Goal: Task Accomplishment & Management: Complete application form

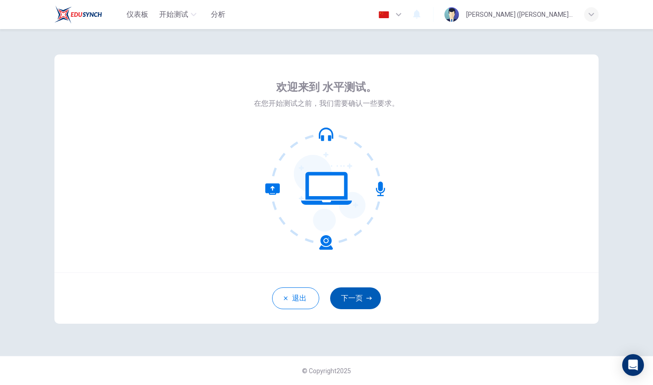
click at [354, 290] on button "下一页" at bounding box center [355, 298] width 51 height 22
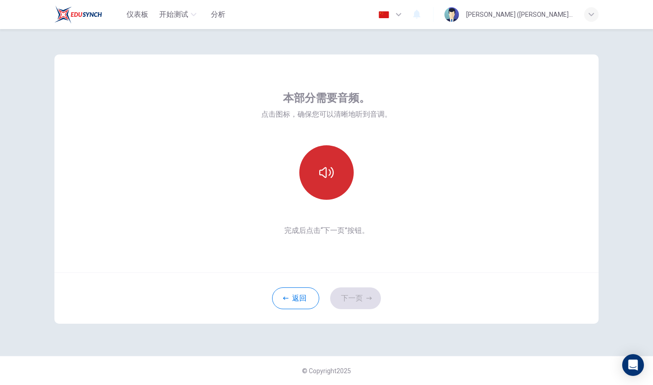
click at [322, 162] on button "button" at bounding box center [327, 172] width 54 height 54
click at [324, 170] on icon "button" at bounding box center [326, 172] width 15 height 15
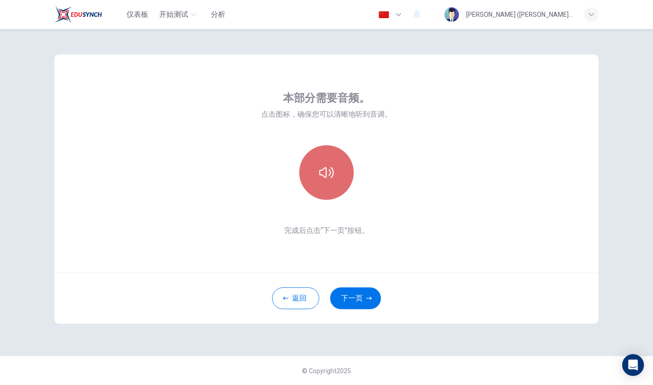
click at [336, 175] on button "button" at bounding box center [327, 172] width 54 height 54
click at [408, 15] on button "button" at bounding box center [391, 14] width 33 height 18
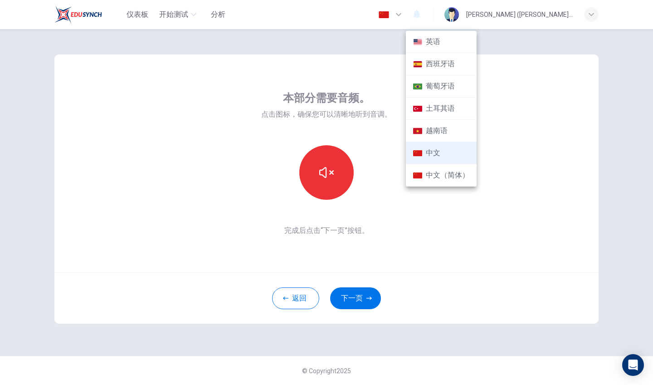
click at [537, 90] on div at bounding box center [326, 192] width 653 height 385
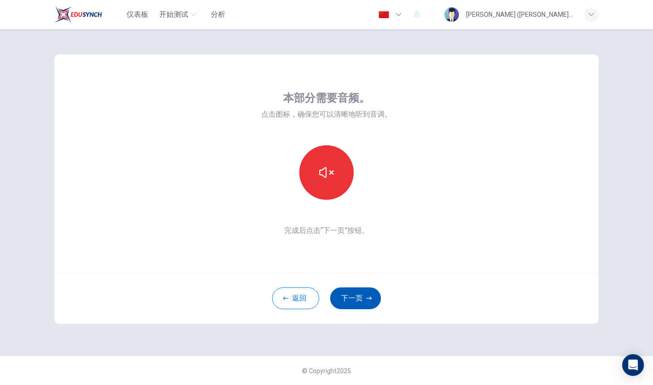
click at [349, 299] on button "下一页" at bounding box center [355, 298] width 51 height 22
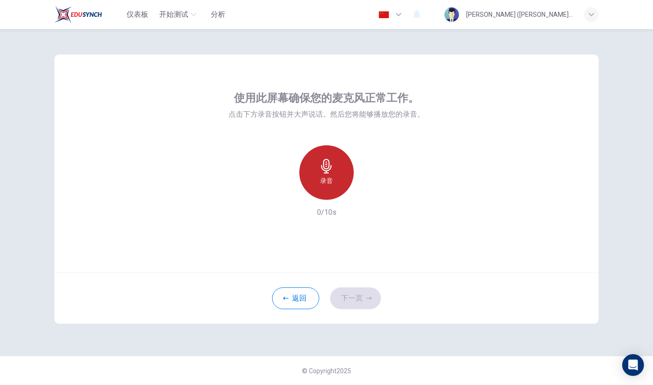
click at [339, 177] on div "录音" at bounding box center [327, 172] width 54 height 54
click at [339, 177] on div "停止" at bounding box center [327, 172] width 54 height 54
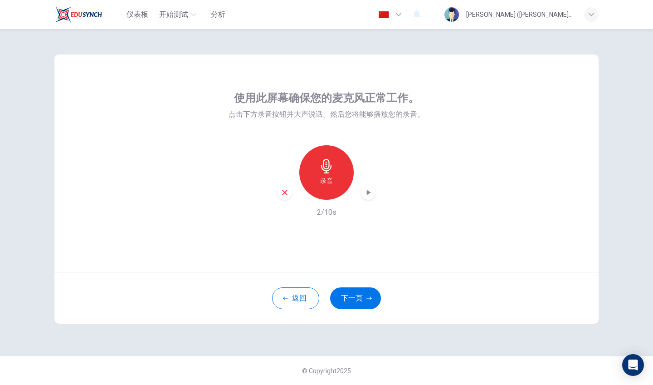
click at [364, 196] on icon "button" at bounding box center [368, 192] width 9 height 9
click at [370, 192] on icon "button" at bounding box center [369, 192] width 4 height 5
click at [369, 190] on icon "button" at bounding box center [368, 192] width 9 height 9
click at [365, 192] on icon "button" at bounding box center [368, 192] width 9 height 9
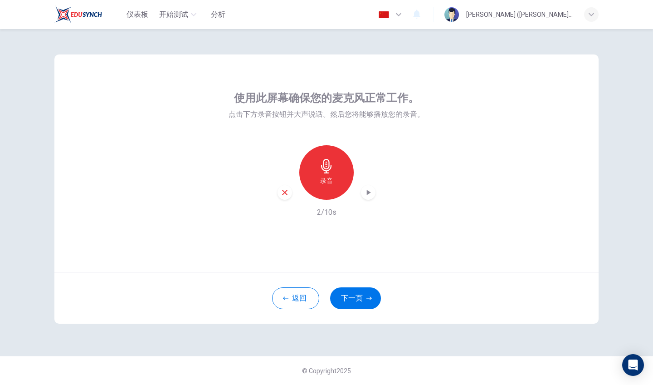
click at [369, 191] on icon "button" at bounding box center [368, 192] width 9 height 9
click at [364, 295] on button "下一页" at bounding box center [355, 298] width 51 height 22
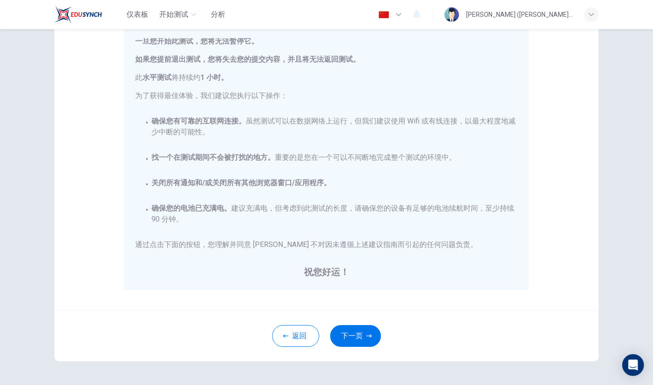
scroll to position [90, 0]
click at [357, 335] on button "下一页" at bounding box center [355, 335] width 51 height 22
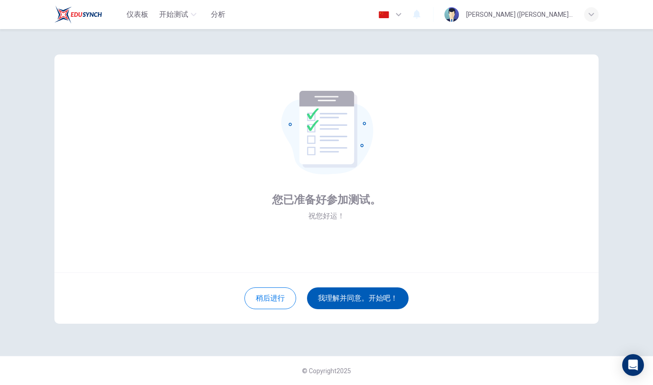
scroll to position [0, 0]
click at [378, 299] on button "我理解并同意。开始吧！" at bounding box center [358, 298] width 102 height 22
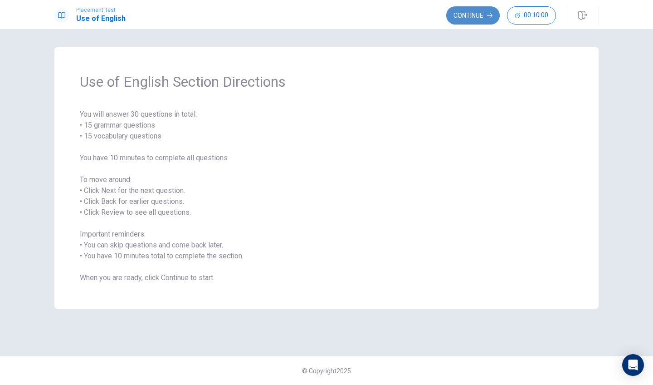
click at [479, 16] on button "Continue" at bounding box center [474, 15] width 54 height 18
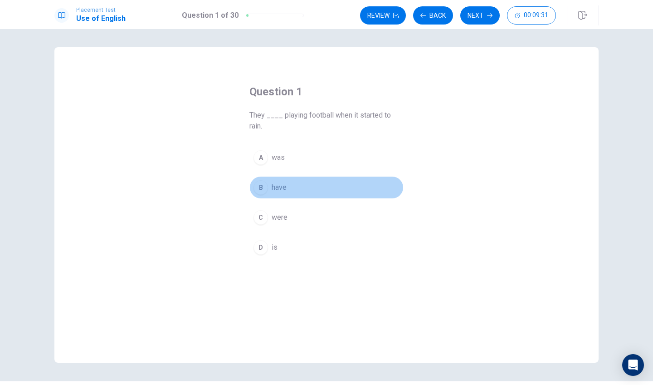
click at [265, 187] on div "B" at bounding box center [261, 187] width 15 height 15
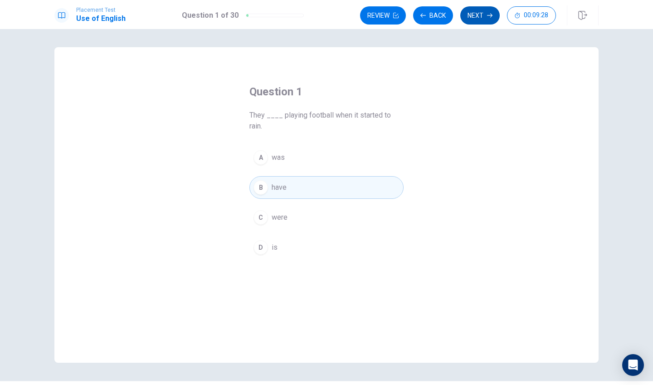
click at [470, 15] on button "Next" at bounding box center [480, 15] width 39 height 18
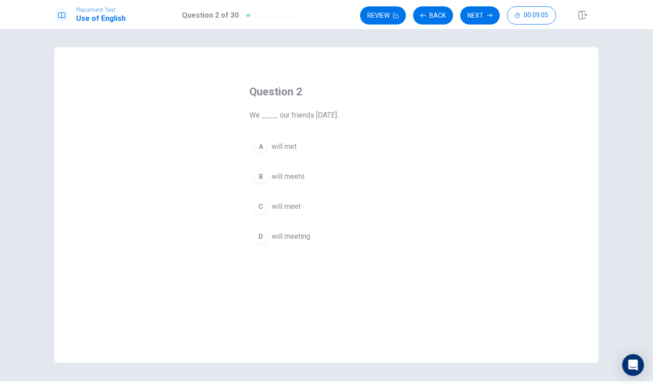
click at [261, 205] on div "C" at bounding box center [261, 206] width 15 height 15
click at [482, 15] on button "Next" at bounding box center [480, 15] width 39 height 18
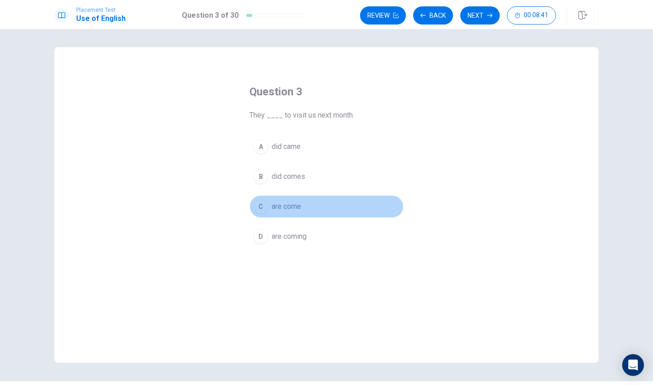
click at [260, 206] on div "C" at bounding box center [261, 206] width 15 height 15
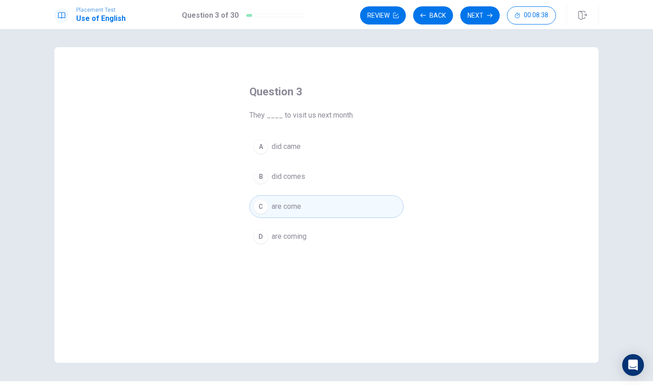
click at [274, 238] on span "are coming" at bounding box center [289, 236] width 35 height 11
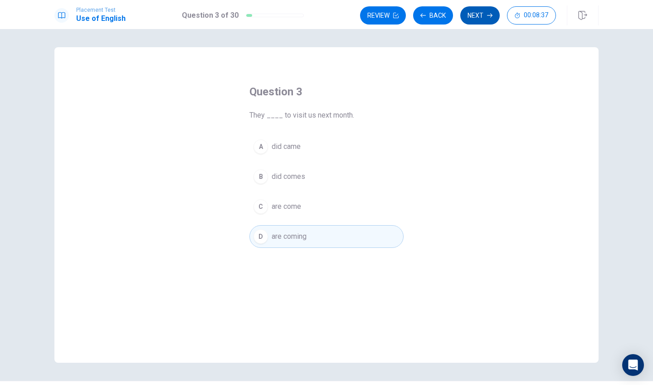
click at [482, 17] on button "Next" at bounding box center [480, 15] width 39 height 18
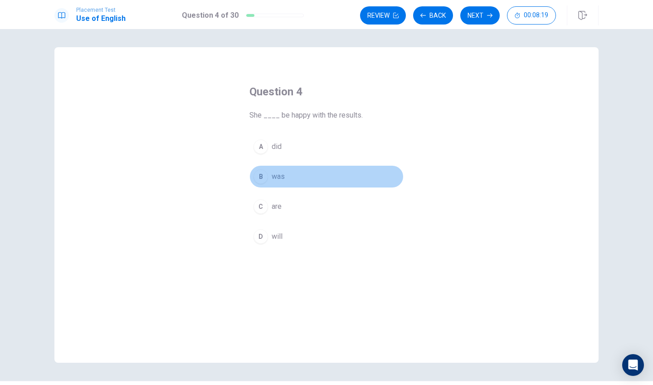
click at [264, 179] on div "B" at bounding box center [261, 176] width 15 height 15
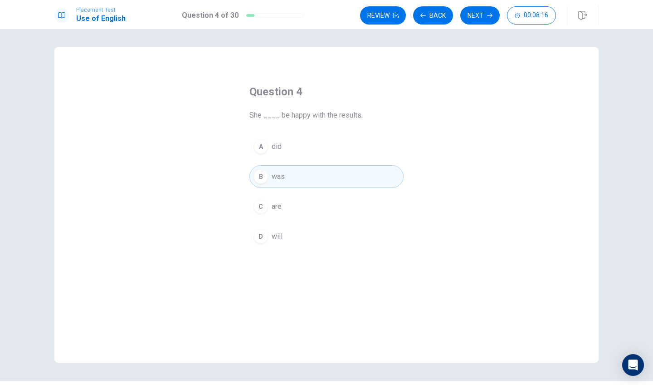
click at [257, 240] on div "D" at bounding box center [261, 236] width 15 height 15
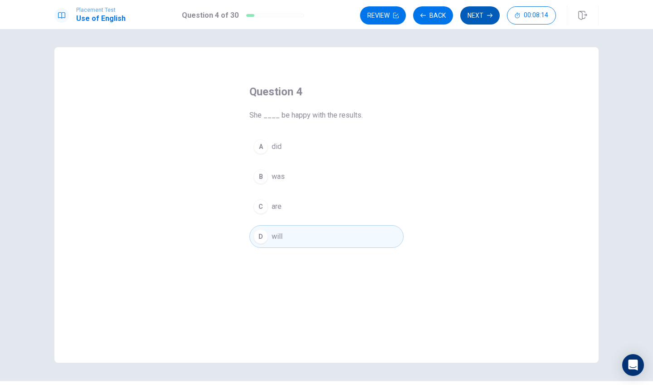
click at [475, 13] on button "Next" at bounding box center [480, 15] width 39 height 18
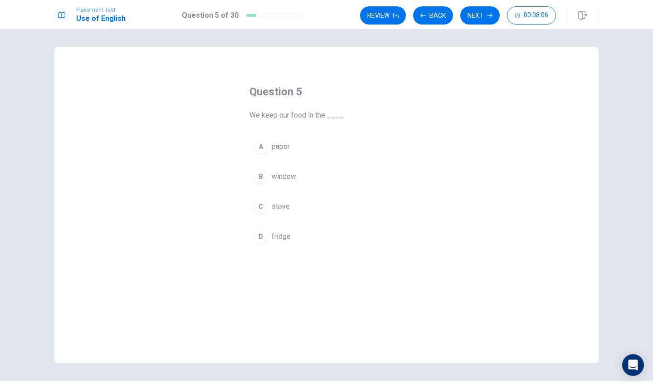
click at [260, 236] on div "D" at bounding box center [261, 236] width 15 height 15
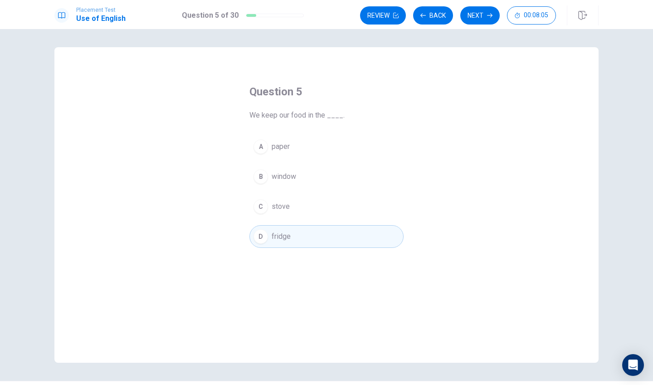
click at [265, 211] on div "C" at bounding box center [261, 206] width 15 height 15
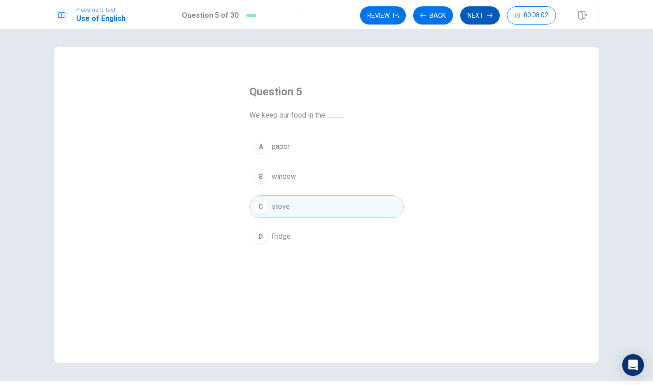
click at [478, 14] on button "Next" at bounding box center [480, 15] width 39 height 18
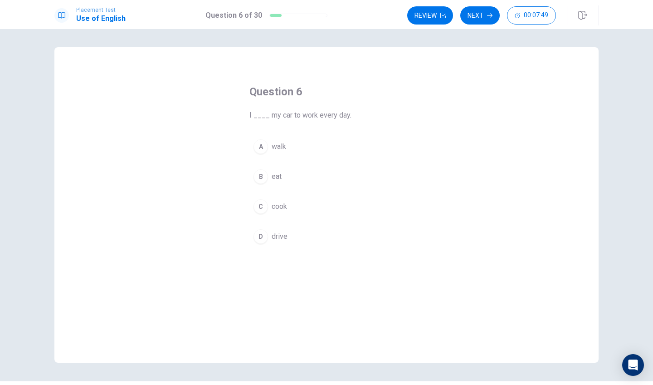
click at [264, 239] on div "D" at bounding box center [261, 236] width 15 height 15
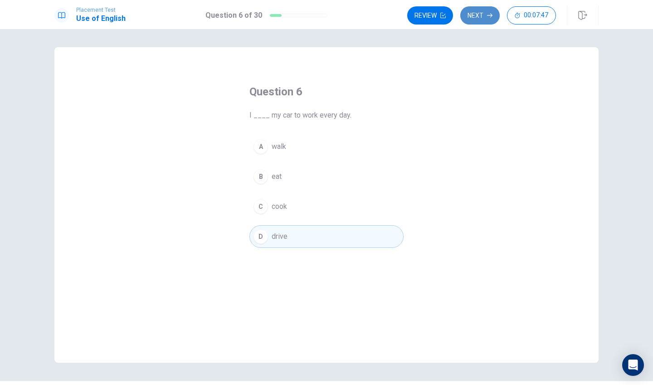
click at [488, 13] on icon "button" at bounding box center [489, 15] width 5 height 5
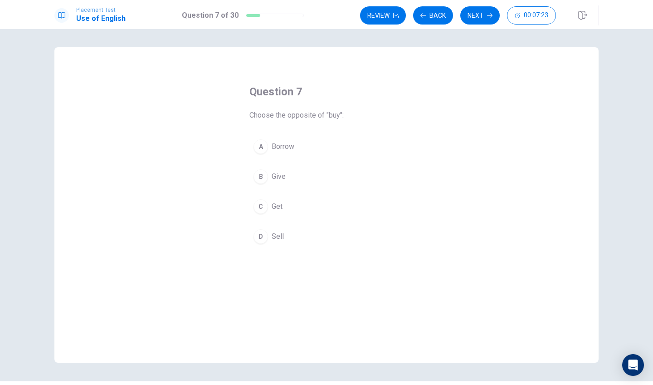
click at [258, 234] on div "D" at bounding box center [261, 236] width 15 height 15
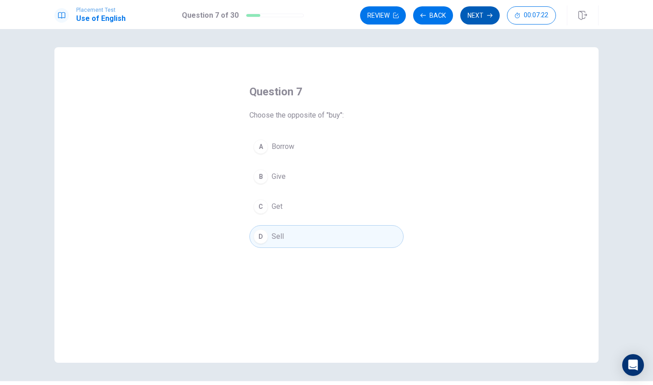
click at [476, 21] on button "Next" at bounding box center [480, 15] width 39 height 18
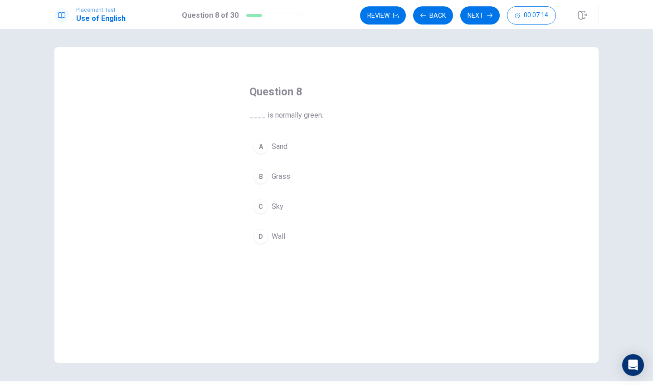
click at [262, 179] on div "B" at bounding box center [261, 176] width 15 height 15
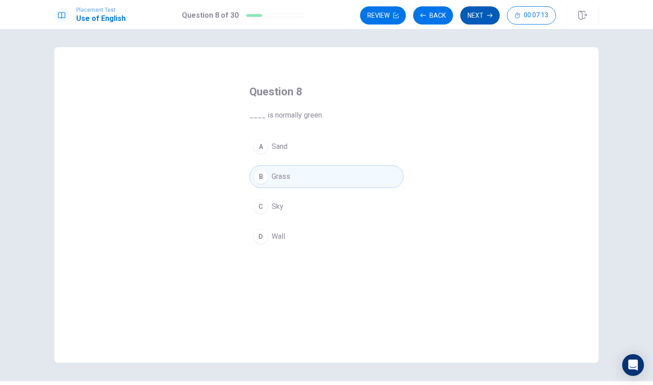
click at [479, 15] on button "Next" at bounding box center [480, 15] width 39 height 18
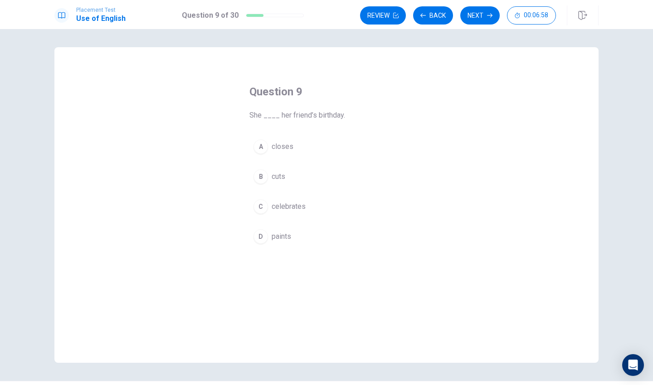
click at [260, 210] on div "C" at bounding box center [261, 206] width 15 height 15
click at [479, 14] on button "Next" at bounding box center [480, 15] width 39 height 18
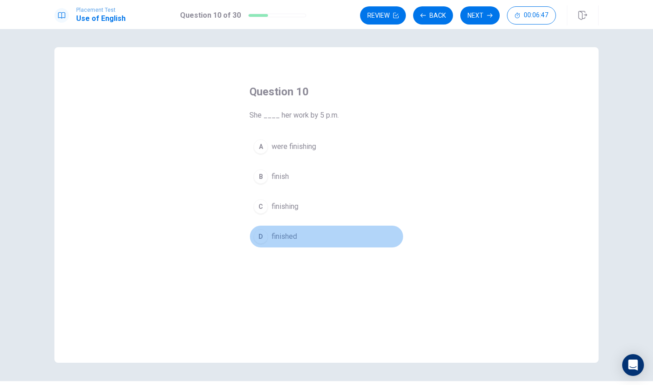
click at [261, 236] on div "D" at bounding box center [261, 236] width 15 height 15
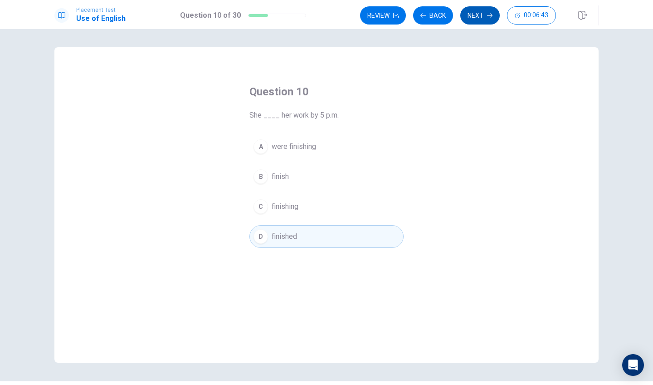
click at [488, 15] on icon "button" at bounding box center [489, 16] width 5 height 4
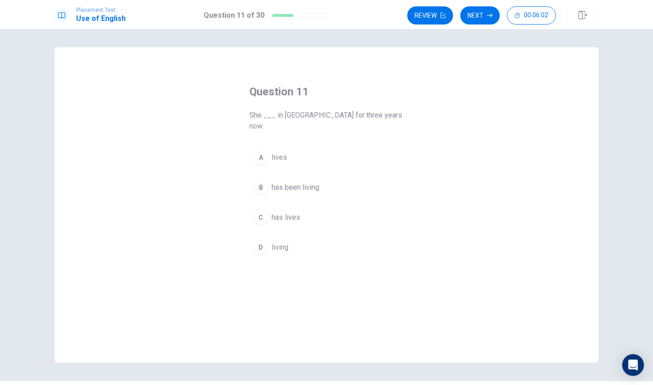
click at [263, 240] on div "D" at bounding box center [261, 247] width 15 height 15
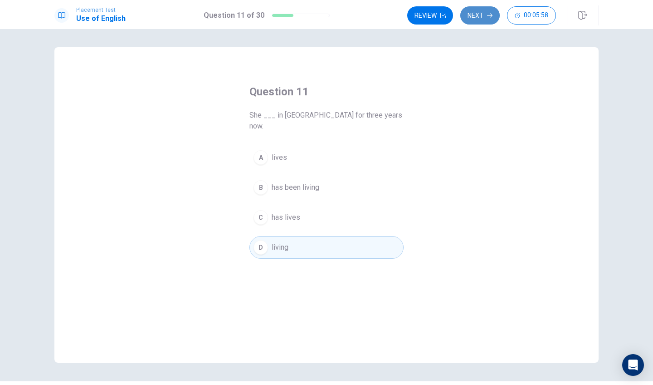
click at [484, 13] on button "Next" at bounding box center [480, 15] width 39 height 18
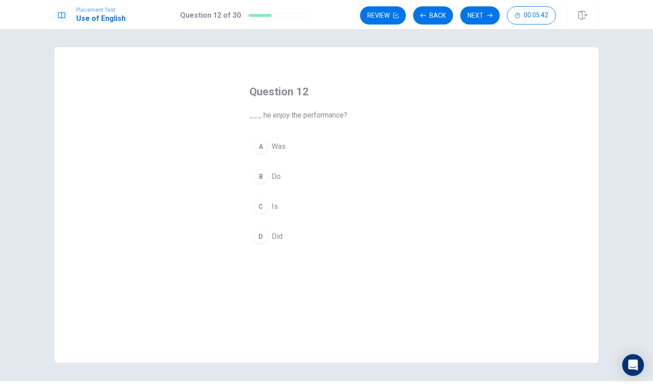
click at [261, 144] on div "A" at bounding box center [261, 146] width 15 height 15
click at [272, 235] on span "Did" at bounding box center [277, 236] width 11 height 11
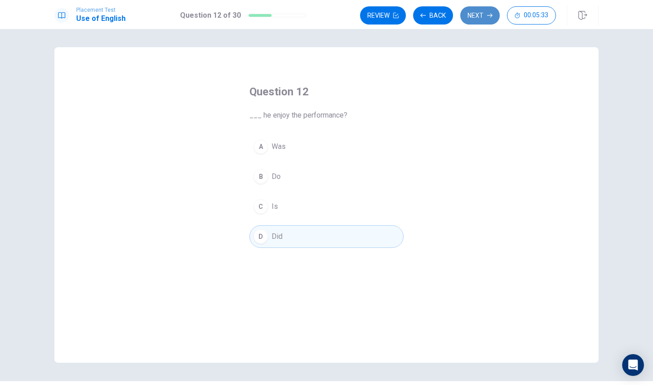
click at [484, 17] on button "Next" at bounding box center [480, 15] width 39 height 18
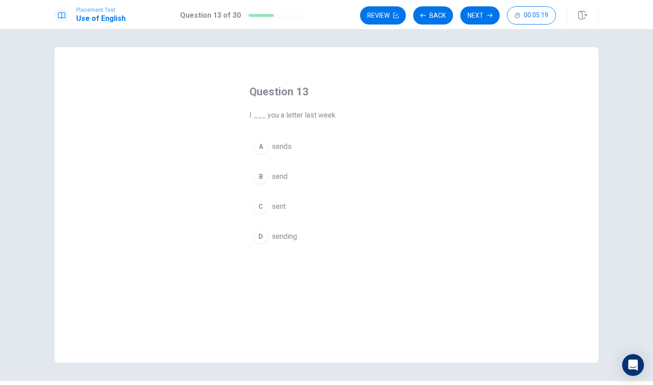
click at [260, 204] on div "C" at bounding box center [261, 206] width 15 height 15
click at [474, 21] on button "Next" at bounding box center [480, 15] width 39 height 18
click at [266, 233] on div "D" at bounding box center [261, 236] width 15 height 15
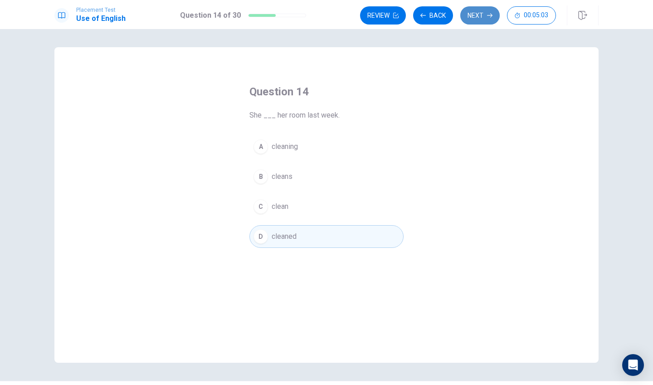
click at [487, 18] on icon "button" at bounding box center [489, 15] width 5 height 5
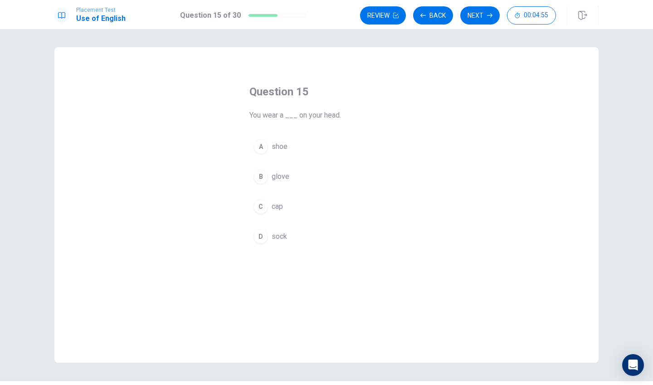
click at [260, 211] on div "C" at bounding box center [261, 206] width 15 height 15
click at [490, 16] on icon "button" at bounding box center [489, 15] width 5 height 5
click at [263, 180] on div "B" at bounding box center [261, 176] width 15 height 15
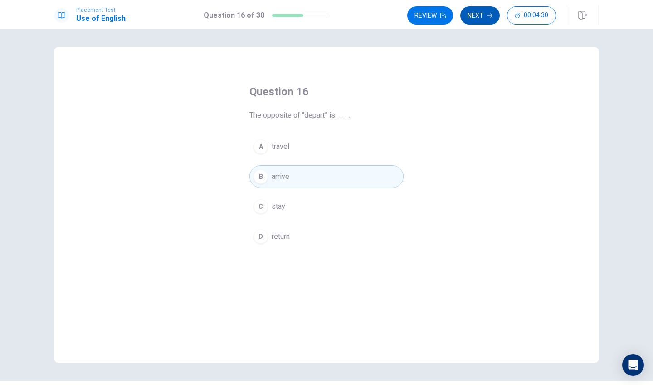
click at [473, 13] on button "Next" at bounding box center [480, 15] width 39 height 18
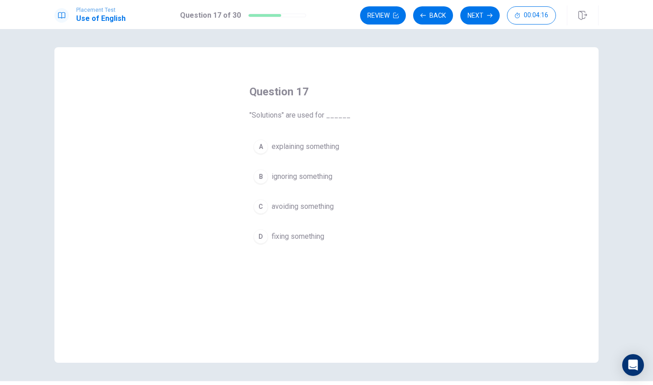
click at [266, 142] on button "A explaining something" at bounding box center [327, 146] width 154 height 23
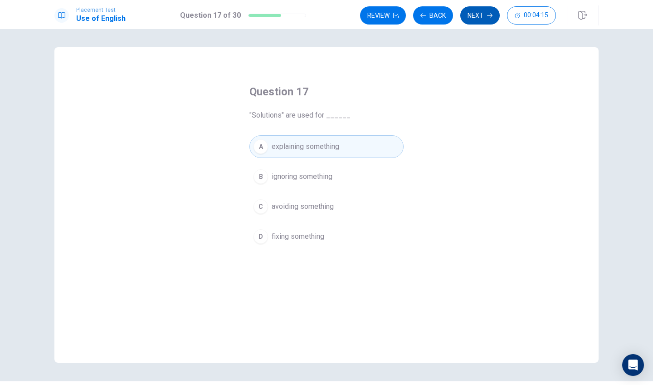
click at [476, 11] on button "Next" at bounding box center [480, 15] width 39 height 18
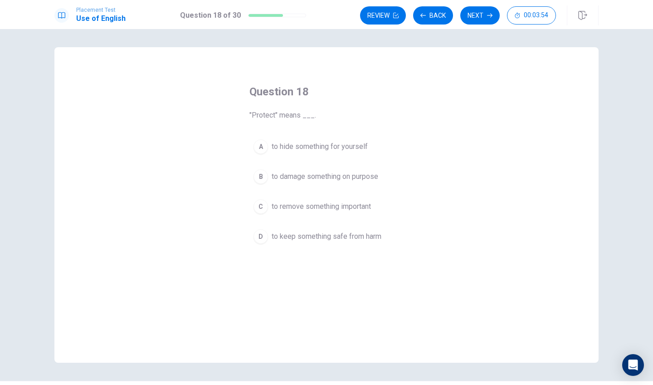
click at [265, 211] on button "C to remove something important" at bounding box center [327, 206] width 154 height 23
click at [480, 18] on button "Next" at bounding box center [480, 15] width 39 height 18
click at [260, 208] on div "C" at bounding box center [261, 206] width 15 height 15
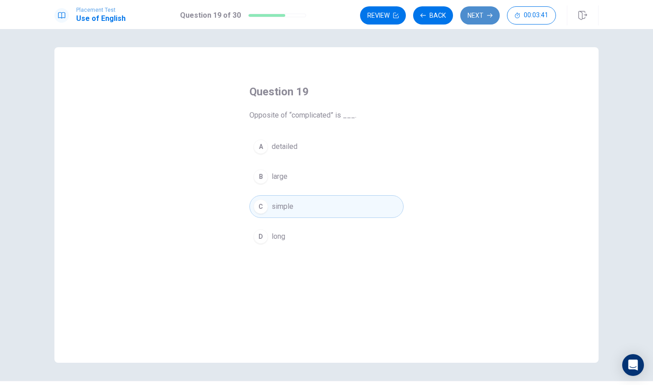
click at [474, 16] on button "Next" at bounding box center [480, 15] width 39 height 18
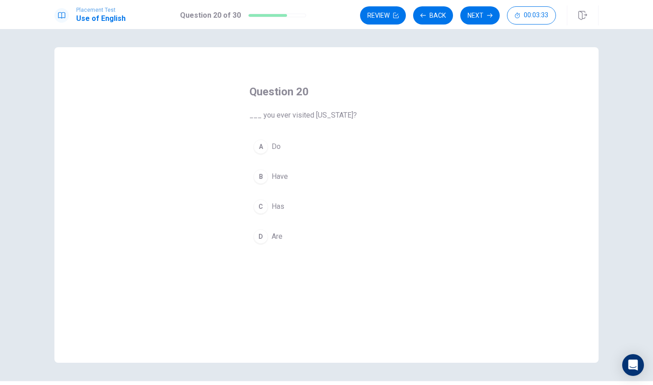
click at [262, 208] on div "C" at bounding box center [261, 206] width 15 height 15
click at [263, 177] on div "B" at bounding box center [261, 176] width 15 height 15
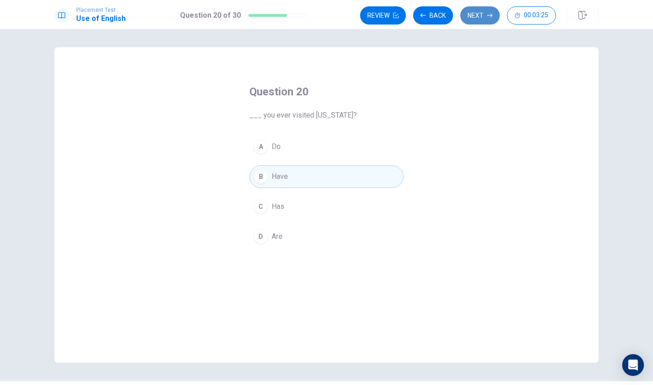
click at [476, 18] on button "Next" at bounding box center [480, 15] width 39 height 18
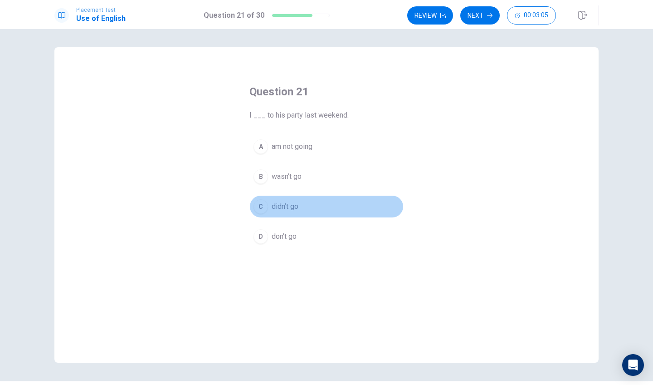
click at [258, 209] on div "C" at bounding box center [261, 206] width 15 height 15
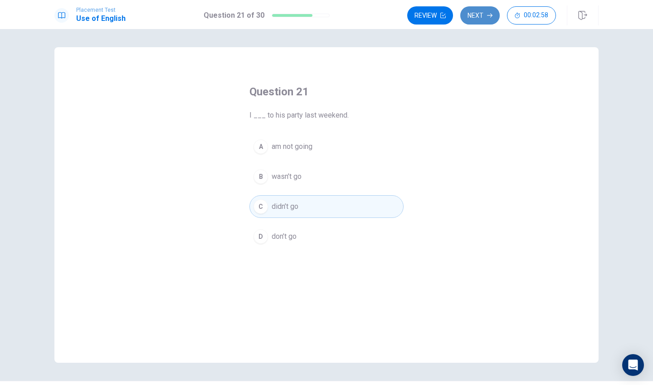
click at [485, 15] on button "Next" at bounding box center [480, 15] width 39 height 18
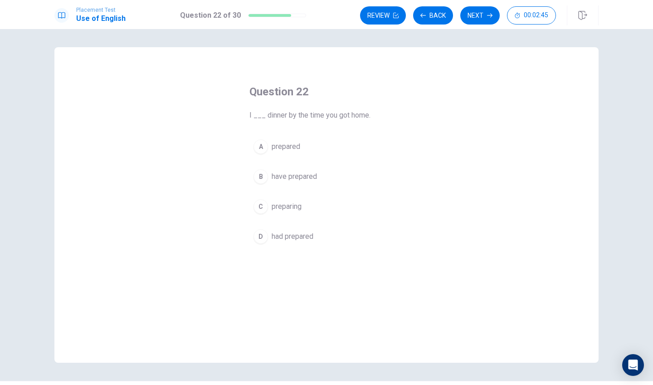
click at [261, 206] on div "C" at bounding box center [261, 206] width 15 height 15
click at [265, 236] on div "D" at bounding box center [261, 236] width 15 height 15
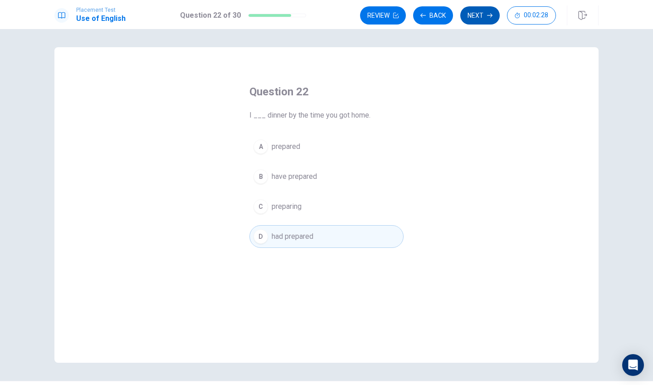
click at [476, 18] on button "Next" at bounding box center [480, 15] width 39 height 18
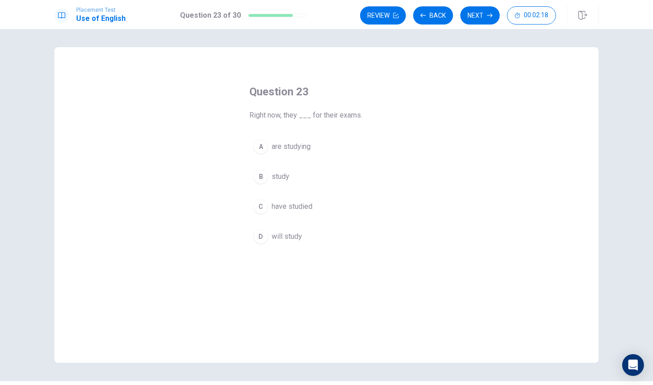
click at [264, 147] on div "A" at bounding box center [261, 146] width 15 height 15
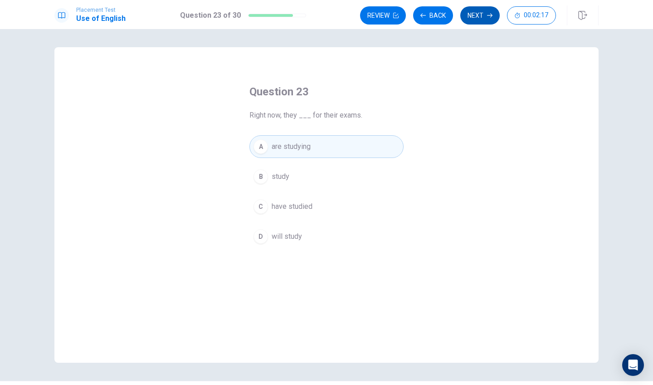
click at [482, 15] on button "Next" at bounding box center [480, 15] width 39 height 18
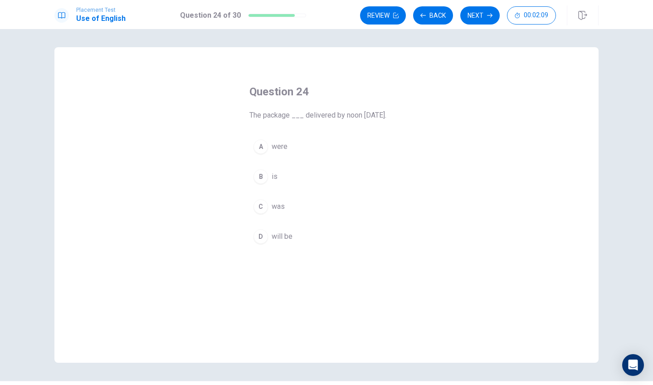
click at [259, 242] on div "D" at bounding box center [261, 236] width 15 height 15
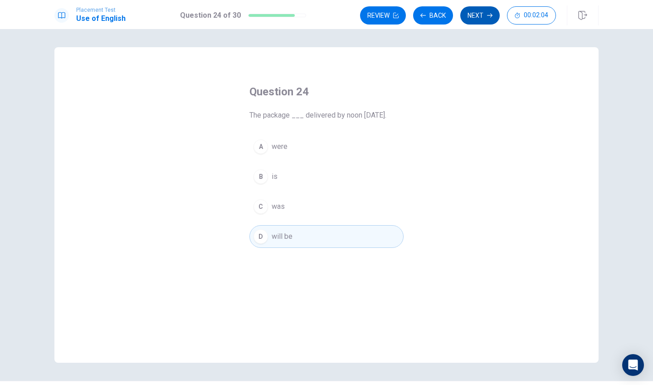
click at [481, 20] on button "Next" at bounding box center [480, 15] width 39 height 18
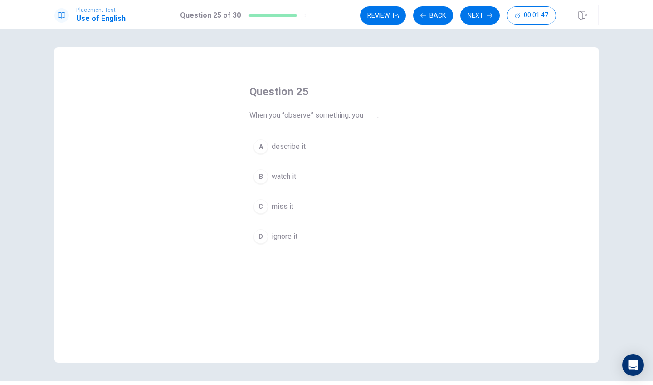
click at [261, 231] on div "D" at bounding box center [261, 236] width 15 height 15
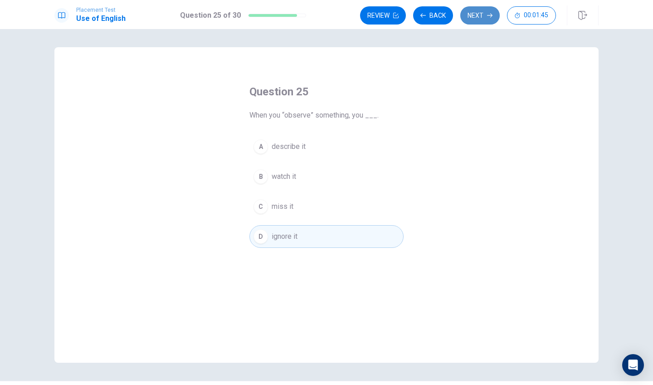
click at [480, 20] on button "Next" at bounding box center [480, 15] width 39 height 18
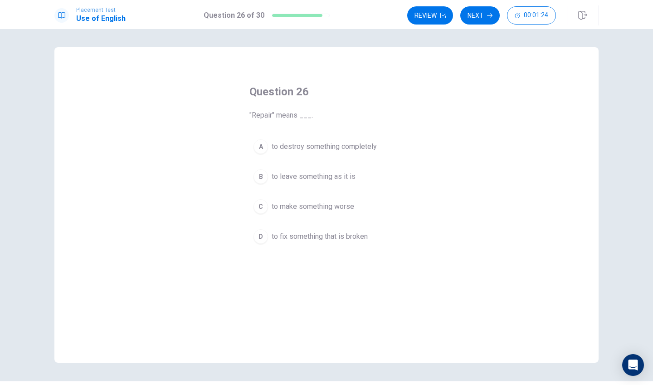
click at [262, 145] on div "A" at bounding box center [261, 146] width 15 height 15
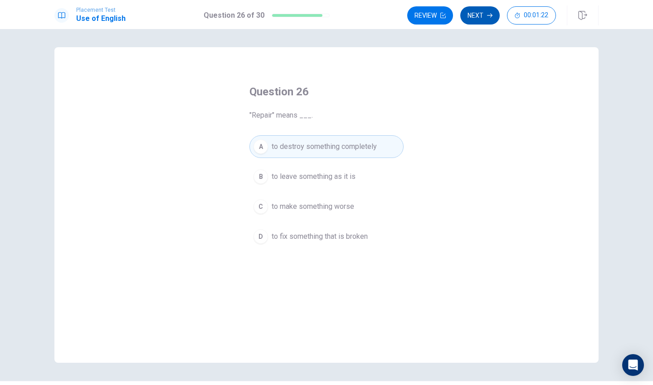
click at [477, 15] on button "Next" at bounding box center [480, 15] width 39 height 18
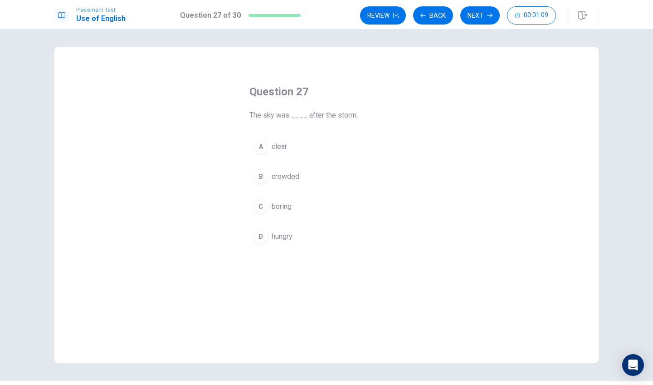
click at [259, 182] on div "B" at bounding box center [261, 176] width 15 height 15
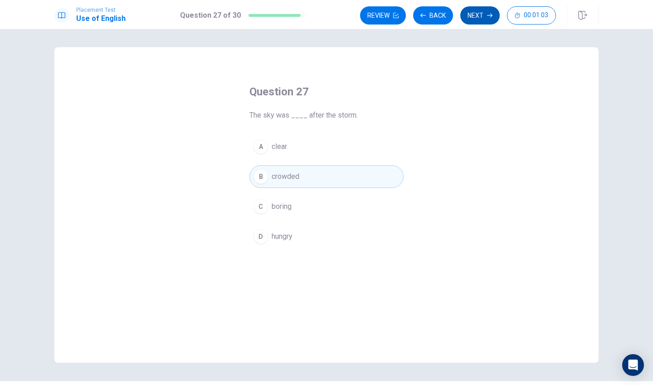
click at [477, 15] on button "Next" at bounding box center [480, 15] width 39 height 18
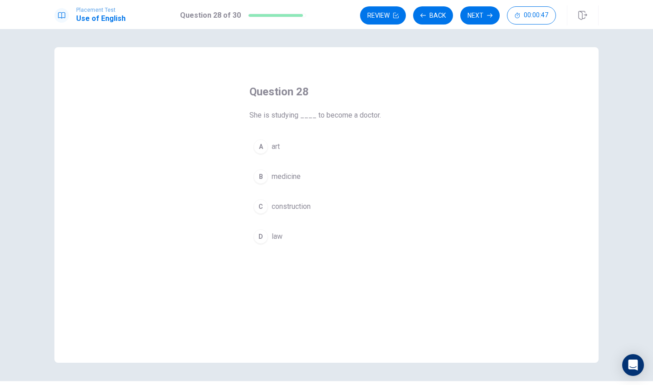
click at [258, 180] on div "B" at bounding box center [261, 176] width 15 height 15
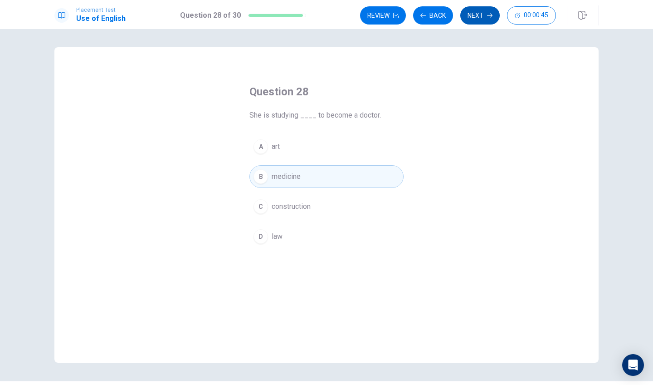
click at [476, 14] on button "Next" at bounding box center [480, 15] width 39 height 18
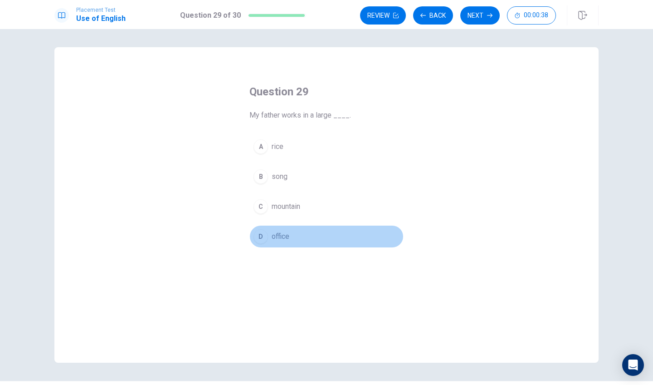
click at [263, 237] on div "D" at bounding box center [261, 236] width 15 height 15
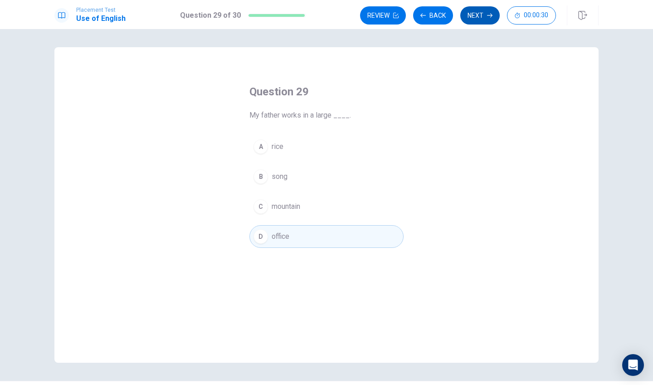
click at [487, 15] on icon "button" at bounding box center [489, 15] width 5 height 5
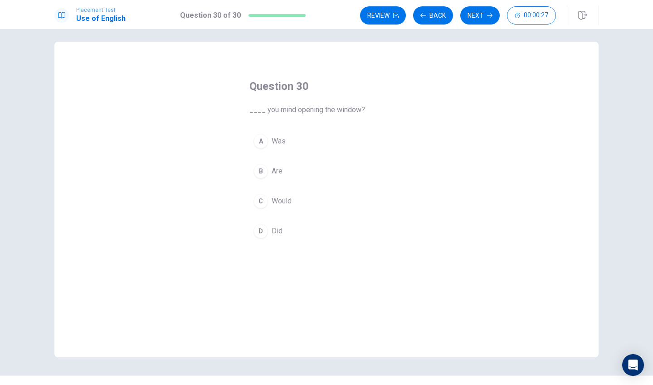
scroll to position [5, 0]
click at [265, 203] on div "C" at bounding box center [261, 202] width 15 height 15
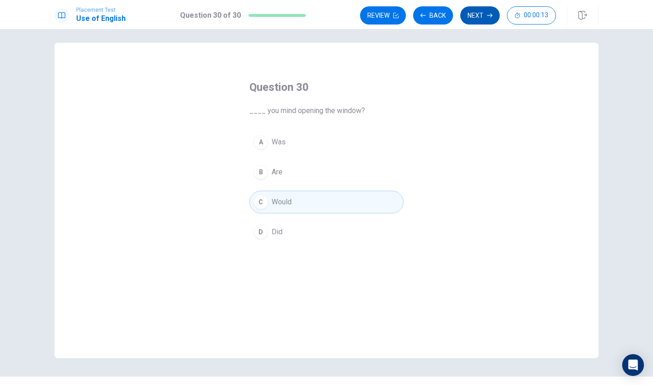
click at [480, 19] on button "Next" at bounding box center [480, 15] width 39 height 18
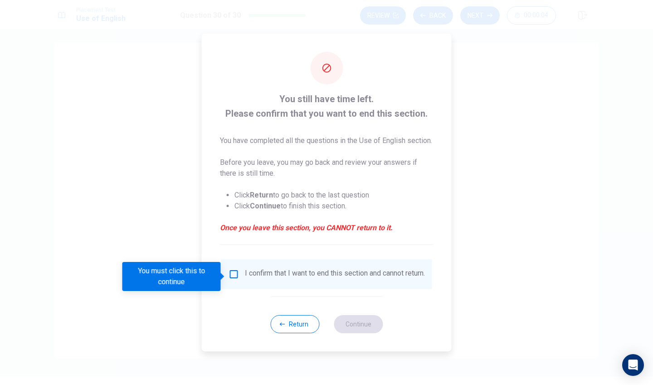
click at [236, 276] on input "You must click this to continue" at bounding box center [234, 274] width 11 height 11
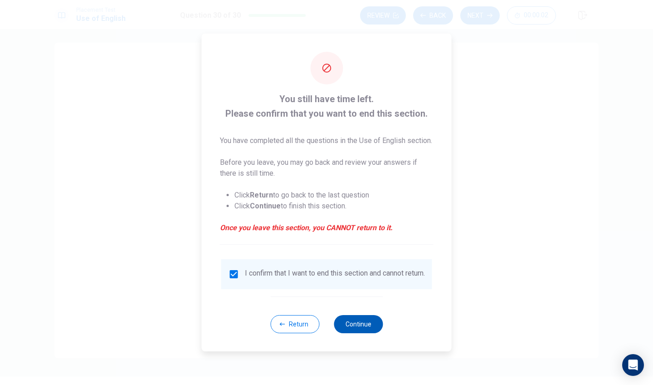
click at [367, 325] on button "Continue" at bounding box center [358, 324] width 49 height 18
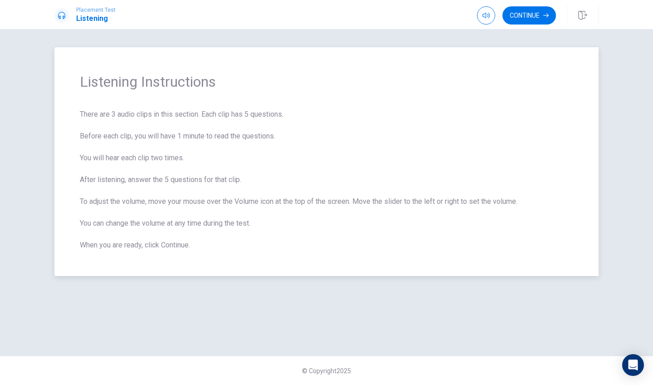
scroll to position [0, 0]
click at [540, 17] on button "Continue" at bounding box center [530, 15] width 54 height 18
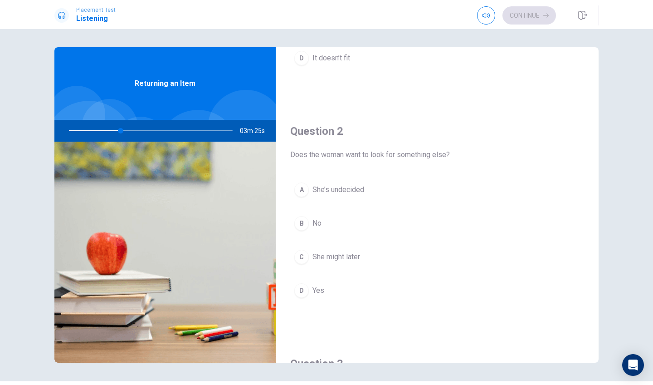
scroll to position [177, 0]
click at [304, 287] on div "D" at bounding box center [302, 287] width 15 height 15
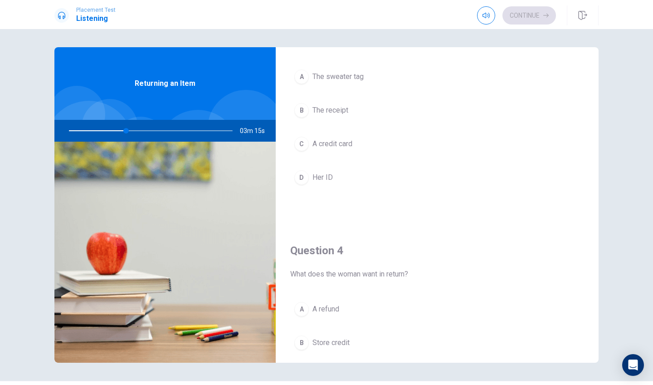
scroll to position [521, 0]
click at [301, 108] on div "B" at bounding box center [302, 108] width 15 height 15
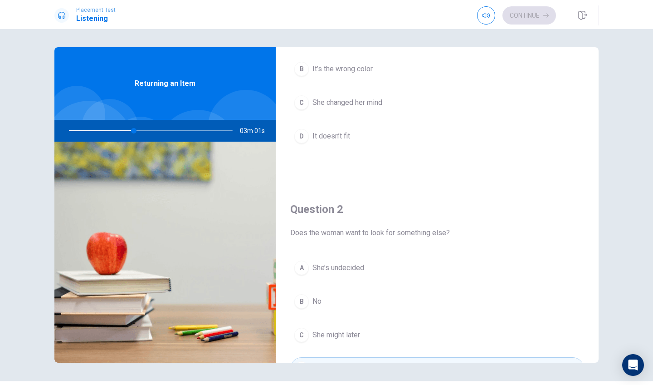
scroll to position [104, 0]
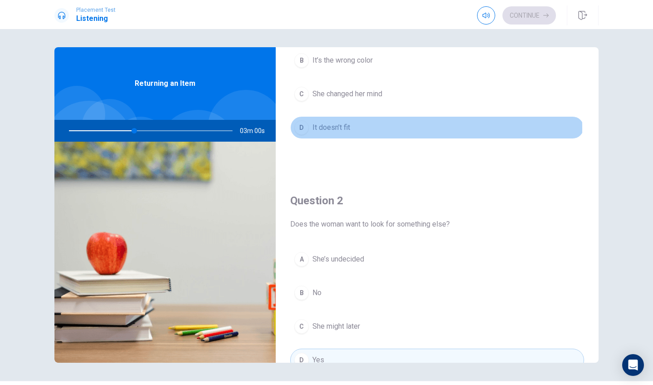
click at [305, 128] on div "D" at bounding box center [302, 127] width 15 height 15
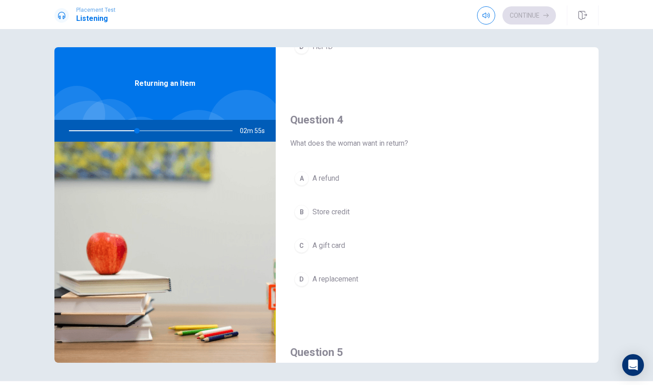
scroll to position [653, 0]
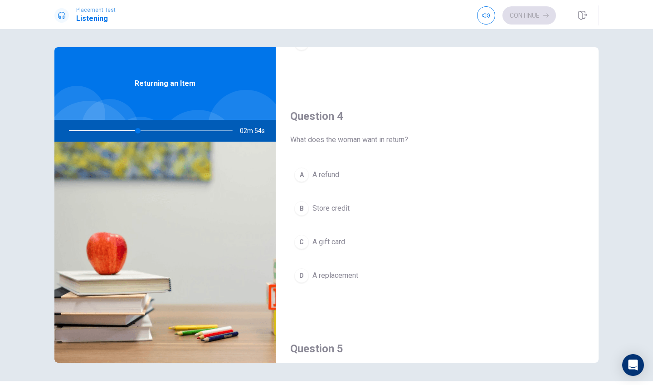
click at [350, 174] on button "A A refund" at bounding box center [437, 174] width 294 height 23
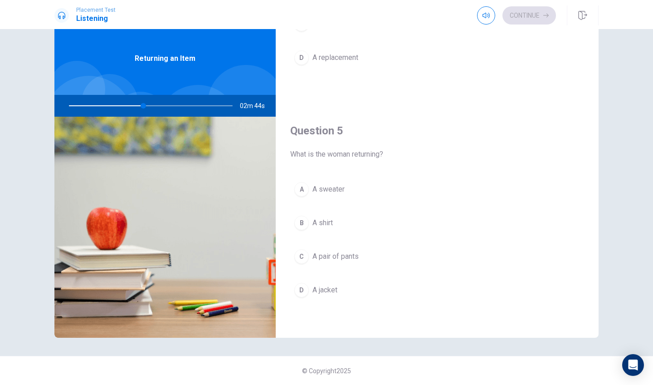
scroll to position [0, 0]
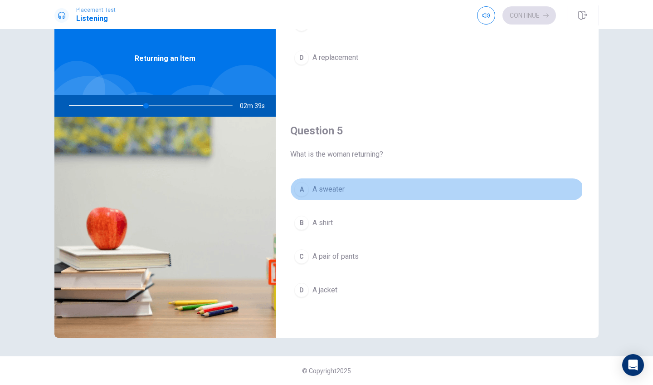
click at [300, 185] on div "A" at bounding box center [302, 189] width 15 height 15
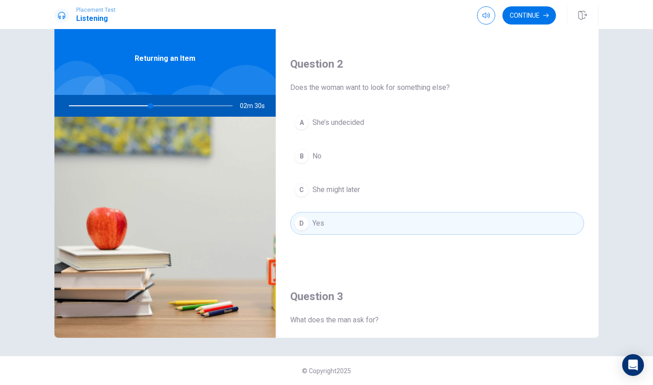
scroll to position [216, 0]
click at [377, 154] on button "B No" at bounding box center [437, 156] width 294 height 23
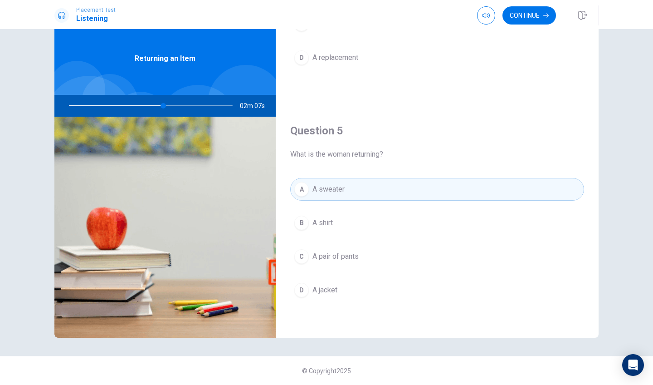
scroll to position [0, 0]
click at [523, 19] on button "Continue" at bounding box center [530, 15] width 54 height 18
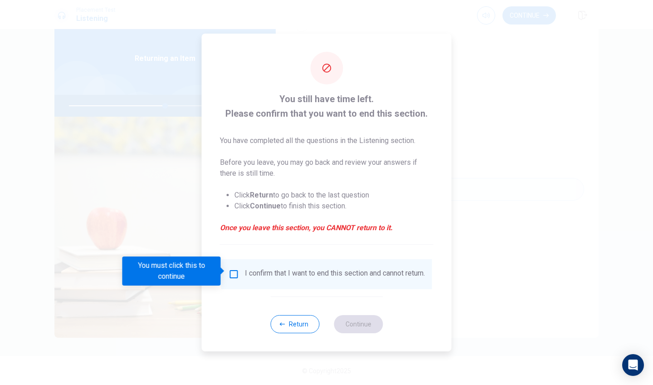
click at [236, 274] on input "You must click this to continue" at bounding box center [234, 274] width 11 height 11
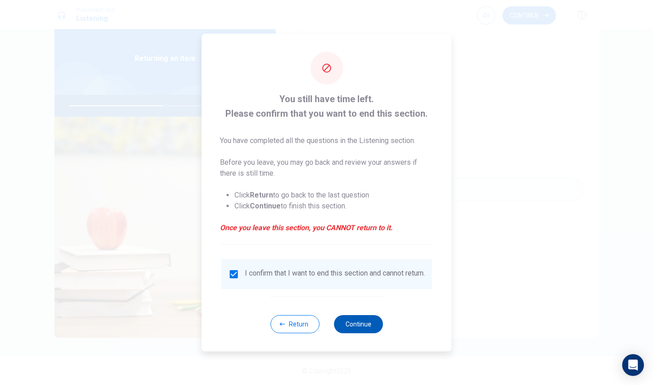
click at [359, 324] on button "Continue" at bounding box center [358, 324] width 49 height 18
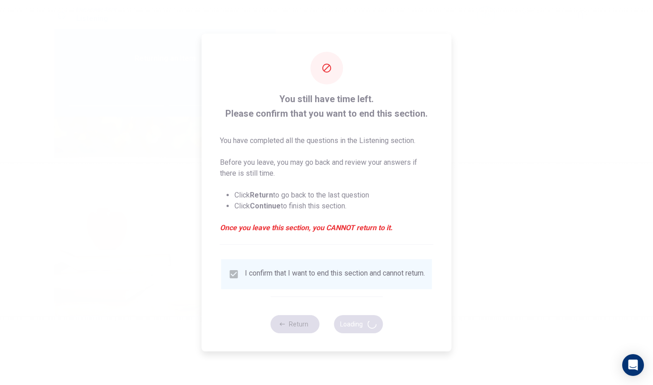
type input "60"
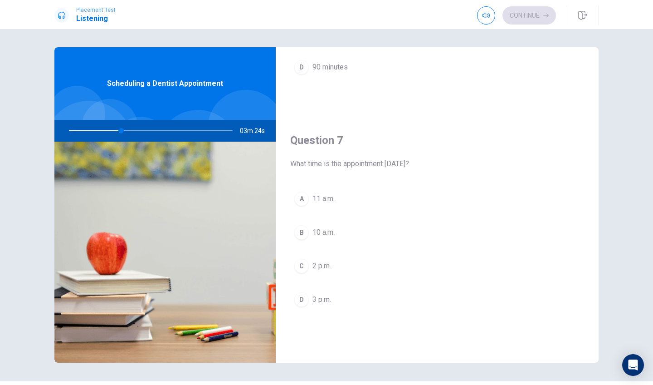
scroll to position [177, 0]
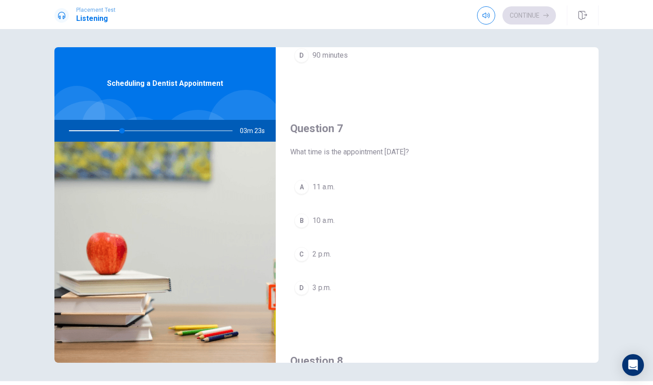
click at [313, 287] on span "3 p.m." at bounding box center [322, 287] width 19 height 11
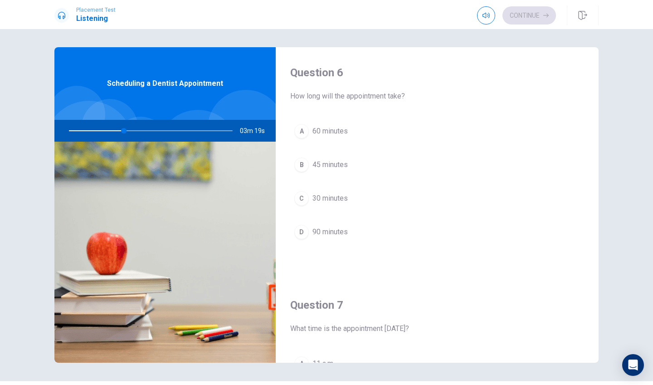
scroll to position [0, 0]
click at [309, 162] on button "B 45 minutes" at bounding box center [437, 164] width 294 height 23
click at [299, 195] on div "C" at bounding box center [302, 197] width 15 height 15
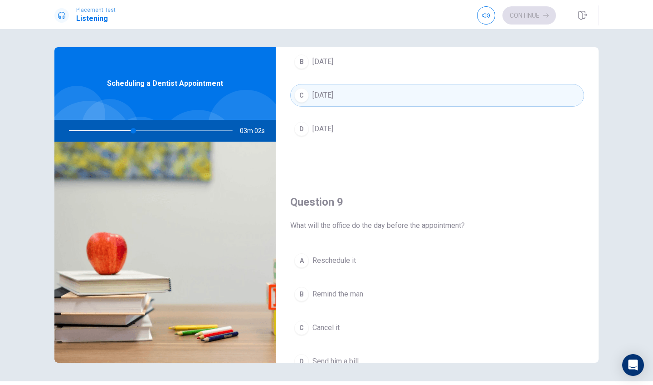
scroll to position [588, 0]
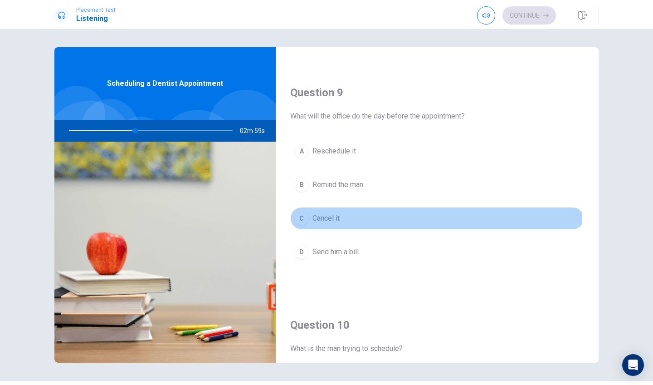
click at [384, 214] on button "C Cancel it" at bounding box center [437, 218] width 294 height 23
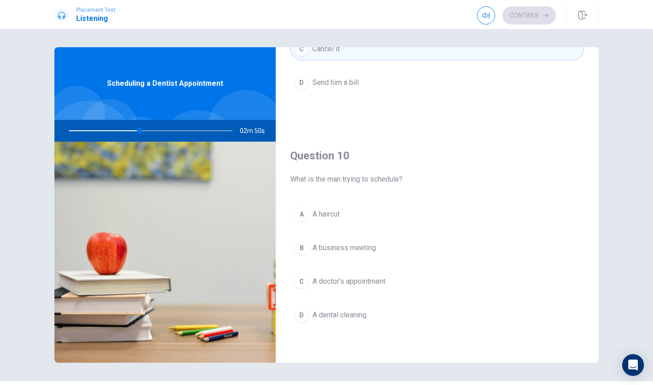
scroll to position [846, 0]
click at [374, 311] on button "D A dental cleaning" at bounding box center [437, 315] width 294 height 23
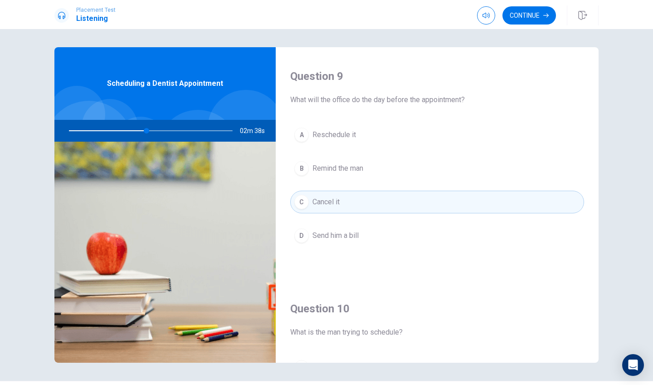
scroll to position [691, 0]
click at [397, 172] on button "B Remind the man" at bounding box center [437, 170] width 294 height 23
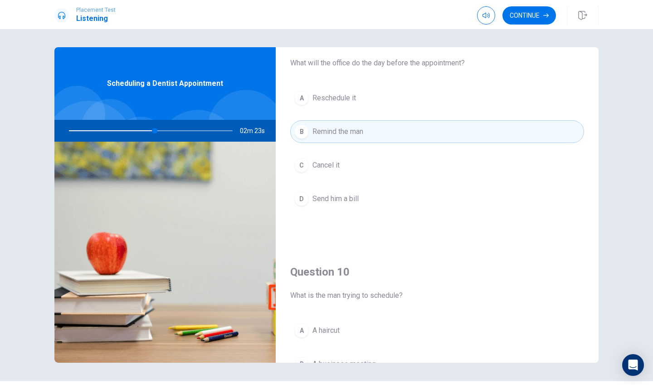
scroll to position [717, 0]
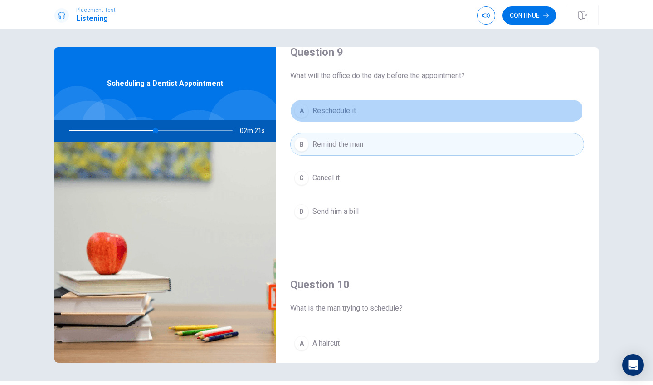
click at [389, 110] on button "A Reschedule it" at bounding box center [437, 110] width 294 height 23
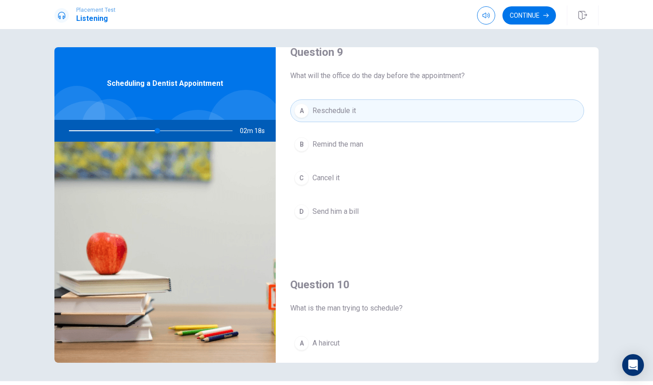
click at [153, 132] on div at bounding box center [149, 131] width 182 height 22
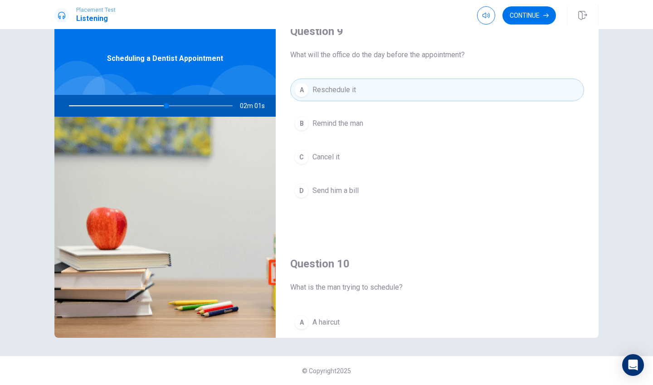
scroll to position [712, 0]
click at [377, 127] on button "B Remind the man" at bounding box center [437, 124] width 294 height 23
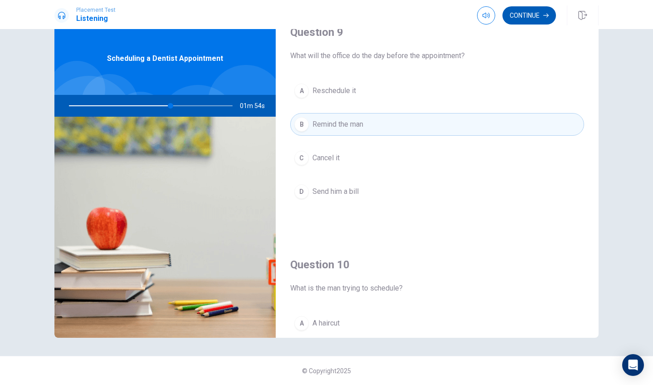
click at [533, 15] on button "Continue" at bounding box center [530, 15] width 54 height 18
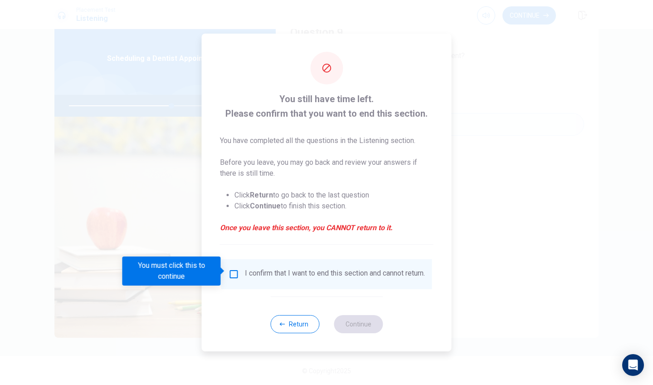
click at [232, 269] on input "You must click this to continue" at bounding box center [234, 274] width 11 height 11
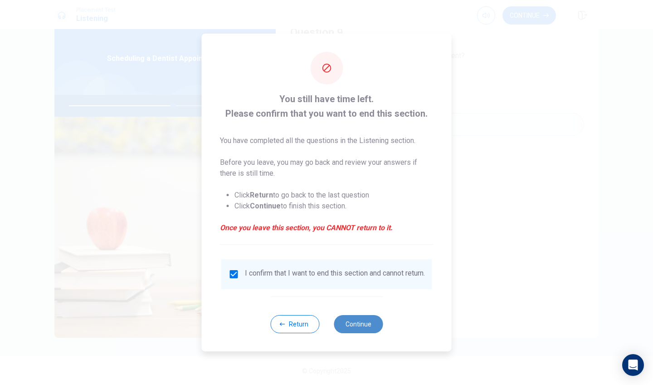
click at [364, 324] on button "Continue" at bounding box center [358, 324] width 49 height 18
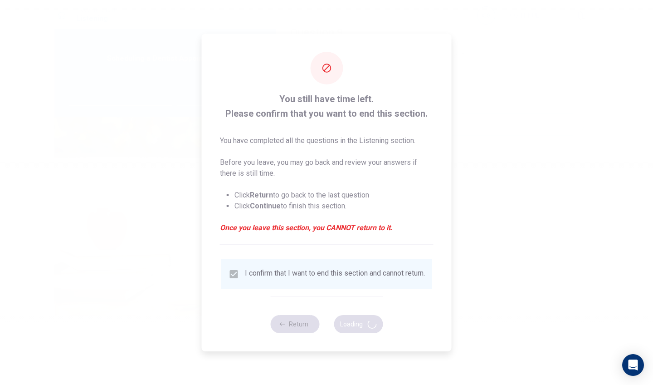
type input "65"
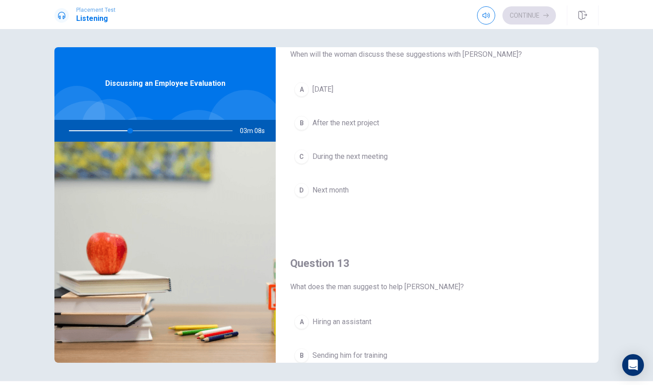
scroll to position [272, 0]
click at [313, 189] on span "Next month" at bounding box center [331, 192] width 36 height 11
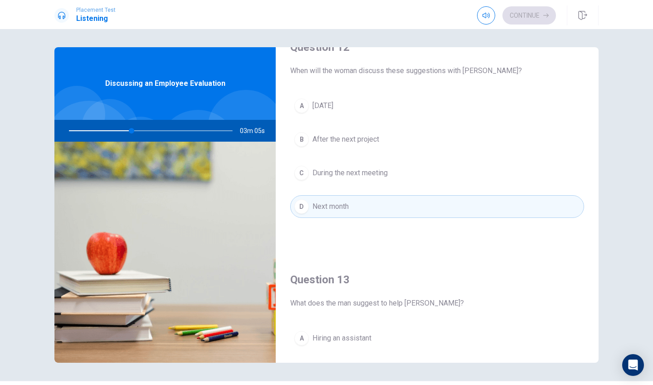
scroll to position [250, 0]
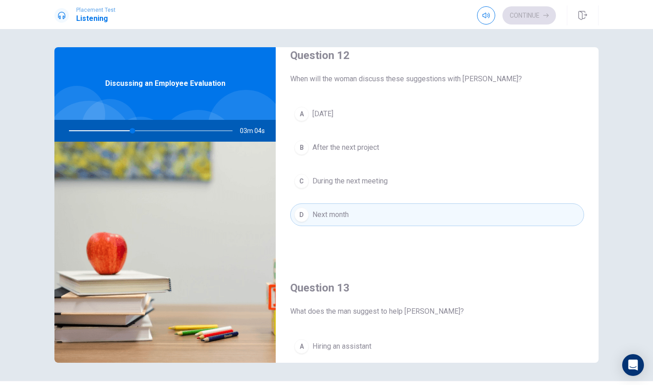
click at [313, 177] on span "During the next meeting" at bounding box center [350, 181] width 75 height 11
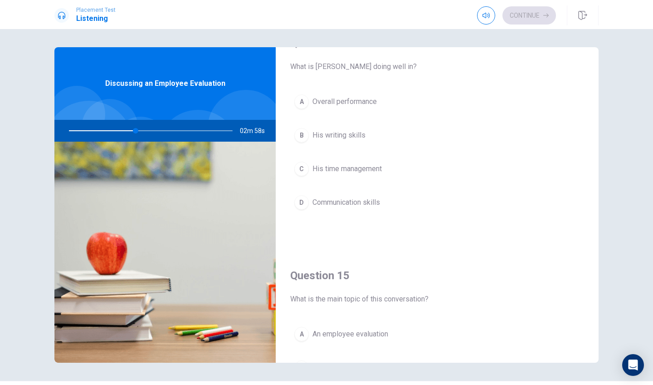
scroll to position [728, 0]
click at [295, 96] on div "A" at bounding box center [302, 100] width 15 height 15
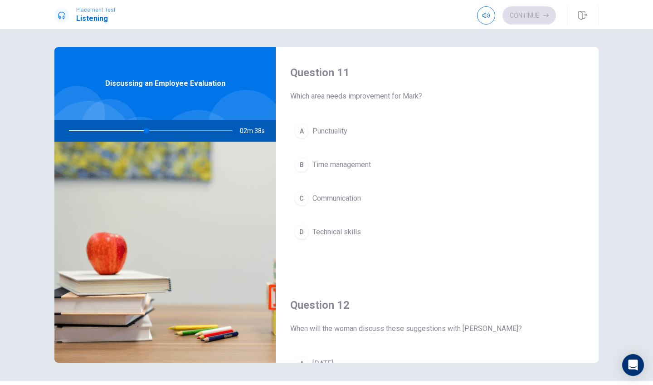
scroll to position [0, 0]
click at [375, 171] on button "B Time management" at bounding box center [437, 164] width 294 height 23
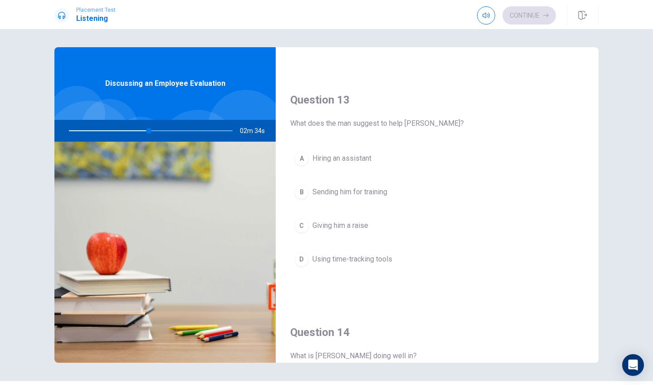
scroll to position [439, 0]
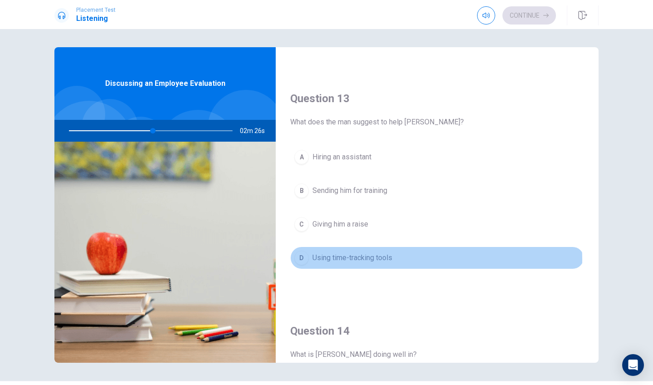
click at [389, 260] on span "Using time-tracking tools" at bounding box center [353, 257] width 80 height 11
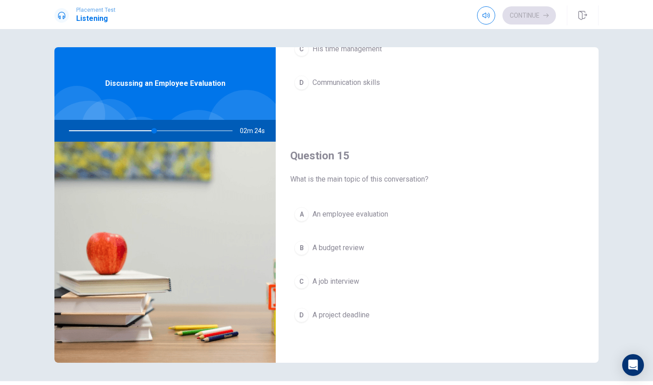
scroll to position [846, 0]
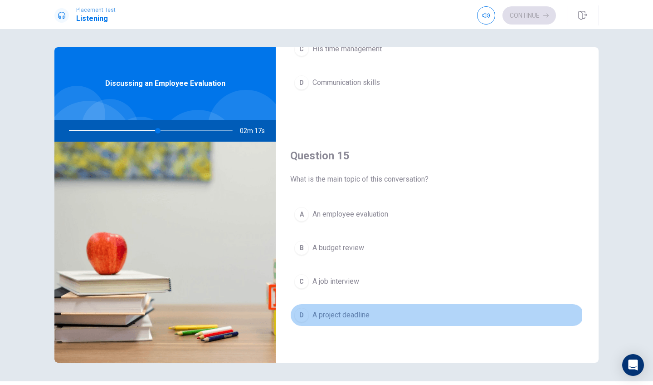
click at [346, 309] on span "A project deadline" at bounding box center [341, 314] width 57 height 11
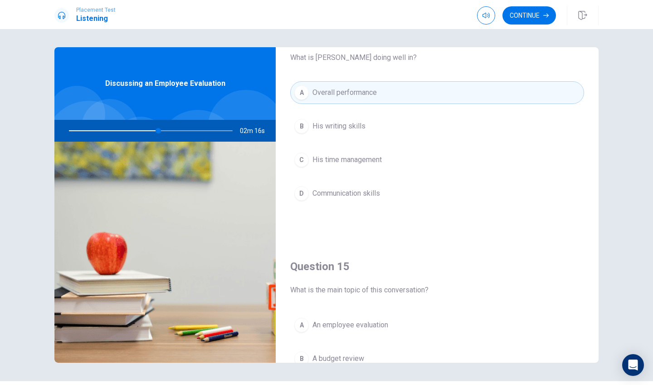
scroll to position [678, 0]
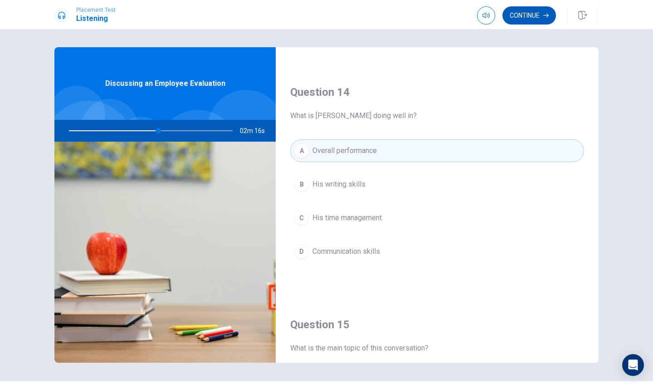
click at [535, 13] on button "Continue" at bounding box center [530, 15] width 54 height 18
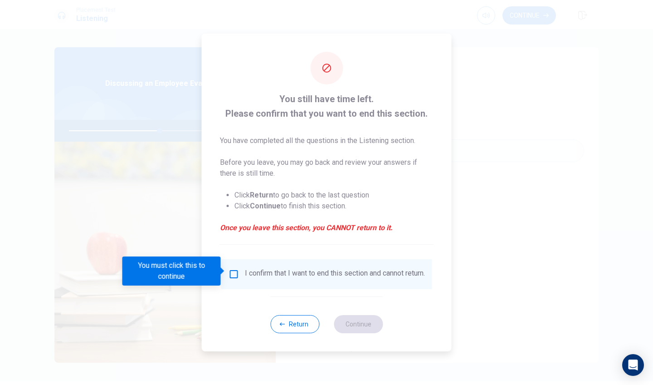
click at [233, 272] on input "You must click this to continue" at bounding box center [234, 274] width 11 height 11
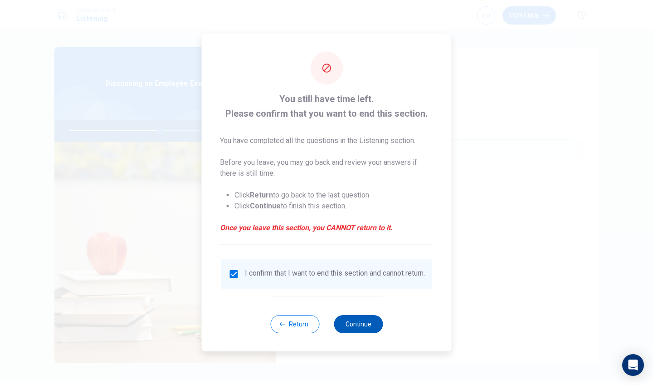
click at [373, 326] on button "Continue" at bounding box center [358, 324] width 49 height 18
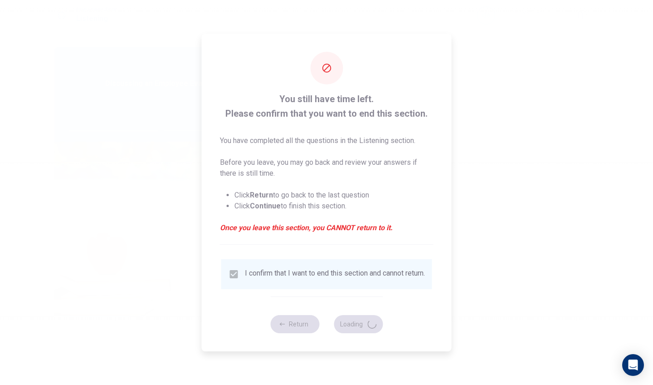
type input "57"
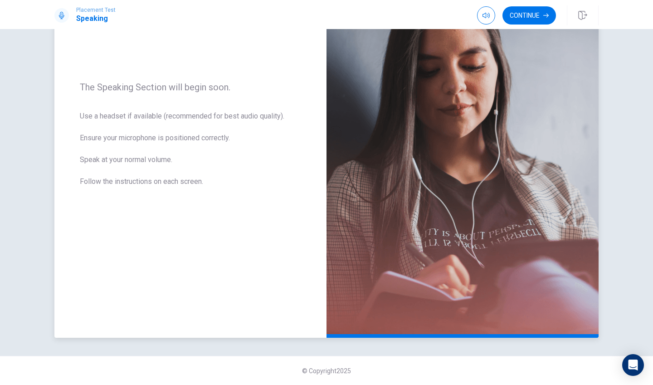
scroll to position [0, 0]
click at [62, 14] on icon at bounding box center [61, 15] width 7 height 7
click at [63, 16] on icon at bounding box center [61, 15] width 5 height 7
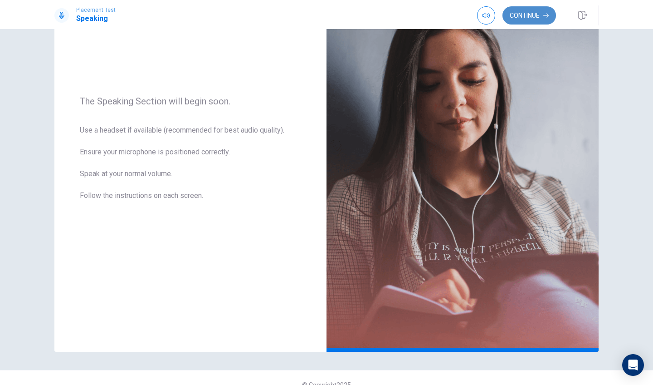
click at [530, 10] on button "Continue" at bounding box center [530, 15] width 54 height 18
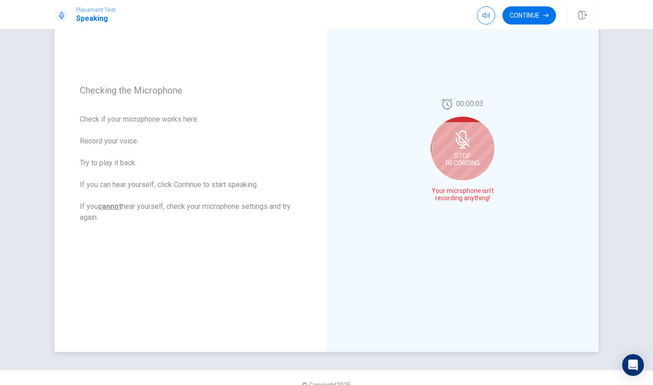
click at [464, 162] on span "Stop Recording" at bounding box center [463, 159] width 34 height 15
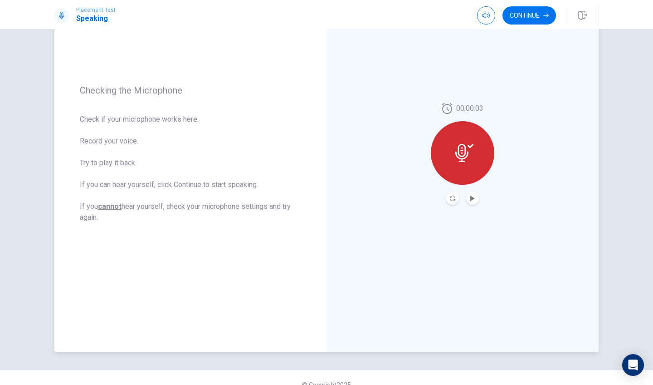
click at [464, 162] on div at bounding box center [463, 153] width 64 height 64
click at [472, 201] on button "Play Audio" at bounding box center [473, 198] width 13 height 13
click at [472, 201] on icon "Pause Audio" at bounding box center [472, 198] width 5 height 5
click at [472, 201] on icon "Play Audio" at bounding box center [472, 198] width 5 height 5
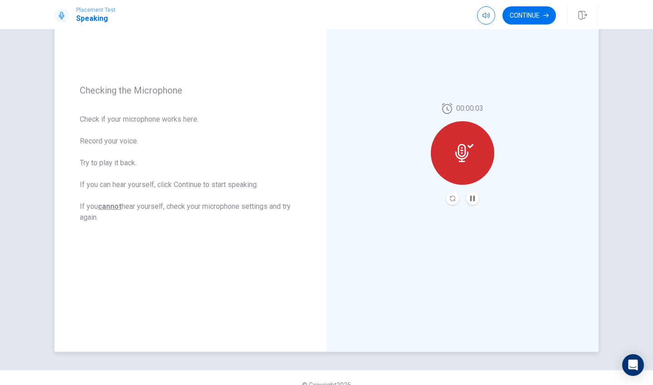
click at [458, 167] on div at bounding box center [463, 153] width 64 height 64
click at [460, 162] on div at bounding box center [463, 153] width 64 height 64
click at [471, 198] on icon "Pause Audio" at bounding box center [473, 198] width 5 height 5
click at [454, 199] on icon "Record Again" at bounding box center [452, 198] width 5 height 5
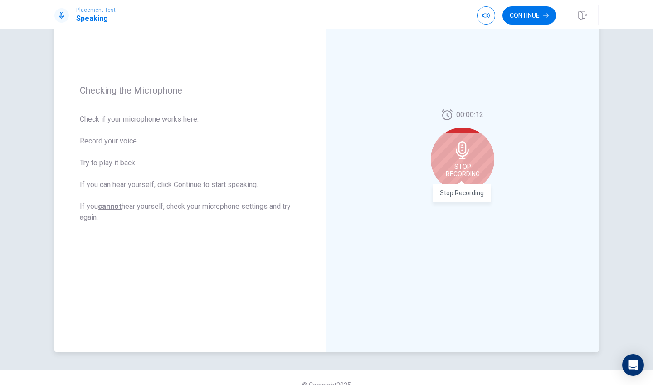
click at [458, 170] on span "Stop Recording" at bounding box center [463, 170] width 34 height 15
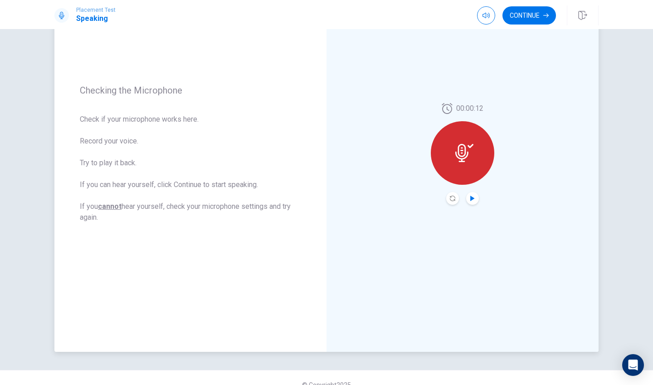
click at [473, 196] on icon "Play Audio" at bounding box center [472, 198] width 5 height 5
click at [541, 16] on button "Continue" at bounding box center [530, 15] width 54 height 18
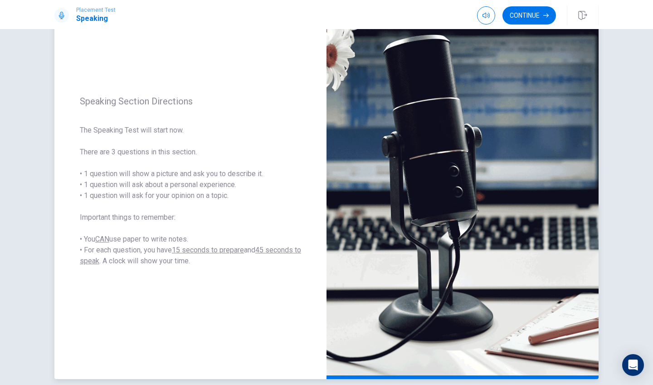
scroll to position [75, 0]
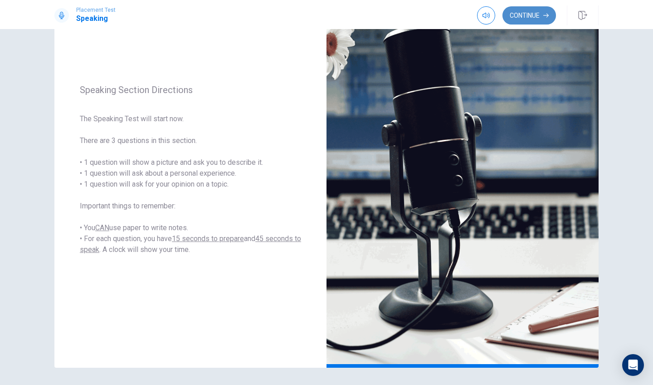
click at [538, 10] on button "Continue" at bounding box center [530, 15] width 54 height 18
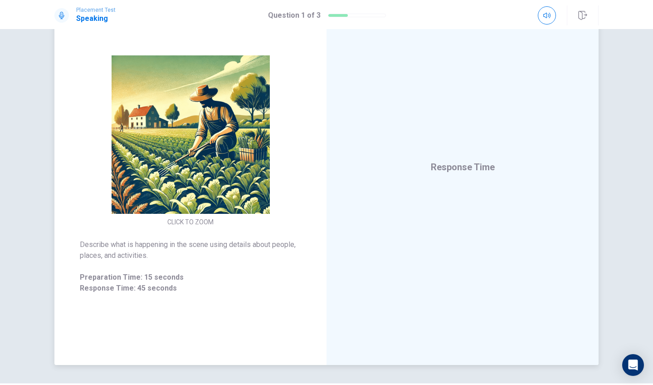
scroll to position [75, 0]
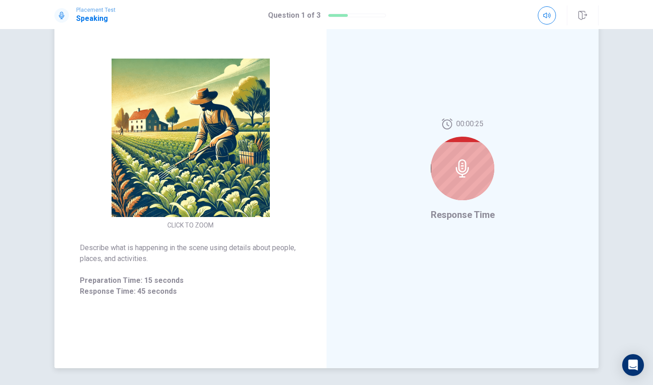
click at [445, 190] on div at bounding box center [463, 169] width 64 height 64
click at [456, 167] on icon at bounding box center [462, 168] width 13 height 18
click at [462, 169] on icon at bounding box center [463, 168] width 18 height 18
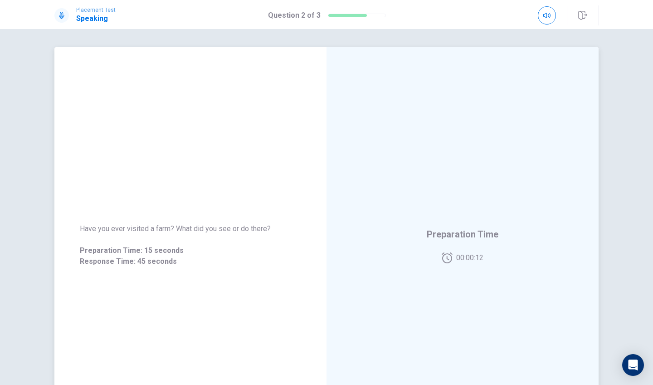
scroll to position [0, 0]
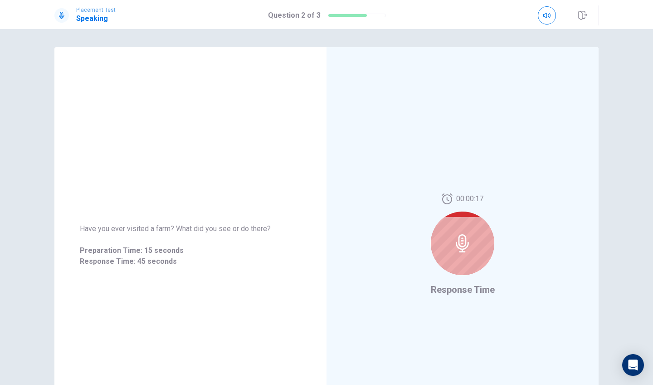
click at [452, 252] on div at bounding box center [463, 243] width 64 height 64
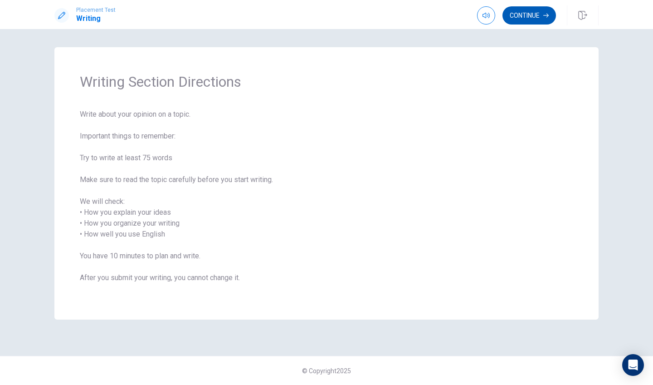
click at [532, 9] on button "Continue" at bounding box center [530, 15] width 54 height 18
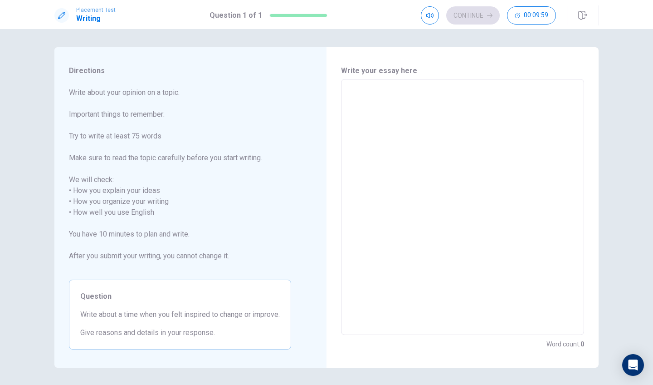
click at [388, 112] on textarea at bounding box center [463, 207] width 231 height 241
drag, startPoint x: 140, startPoint y: 315, endPoint x: 194, endPoint y: 312, distance: 54.6
click at [194, 312] on span "Write about a time when you felt inspired to change or improve." at bounding box center [180, 314] width 200 height 11
click at [414, 112] on textarea at bounding box center [463, 207] width 231 height 241
type textarea "w"
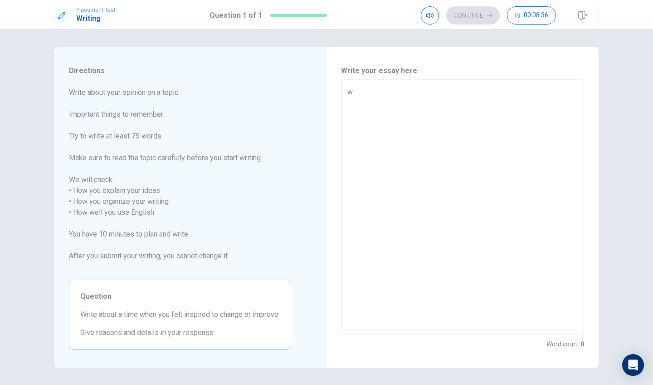
type textarea "x"
type textarea "wh"
type textarea "x"
type textarea "whe"
type textarea "x"
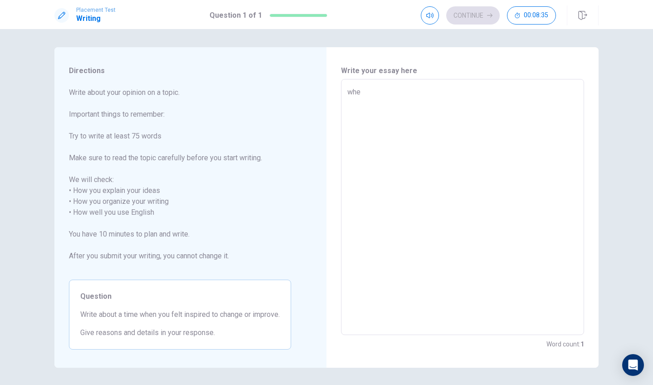
type textarea "when"
type textarea "x"
type textarea "when="
type textarea "x"
type textarea "when"
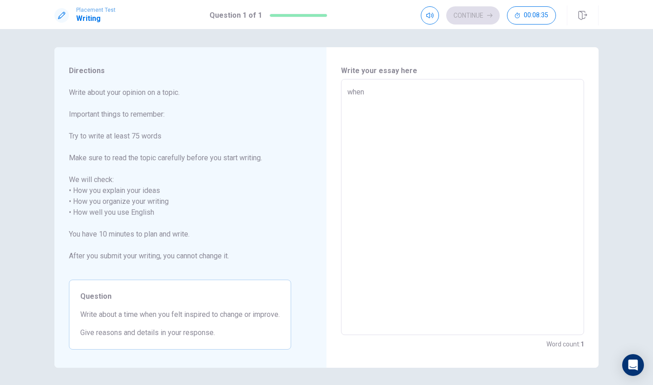
type textarea "x"
type textarea "whe"
type textarea "x"
type textarea "wh"
type textarea "x"
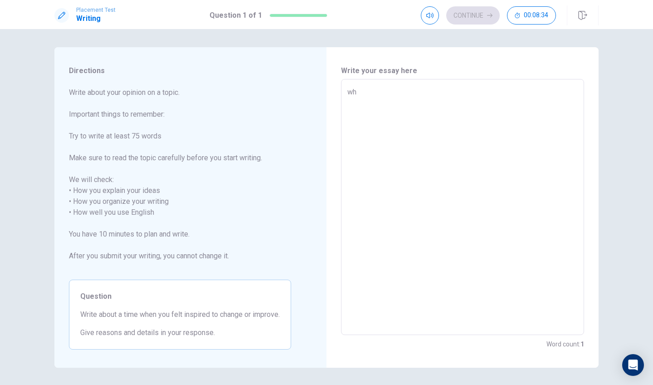
type textarea "w"
type textarea "x"
type textarea "W"
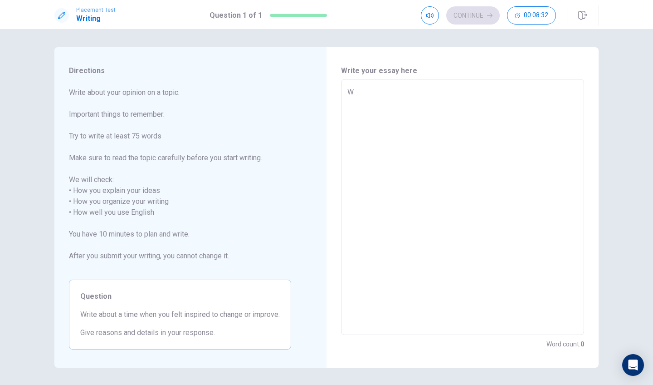
type textarea "x"
type textarea "Wh"
type textarea "x"
type textarea "Whe"
type textarea "x"
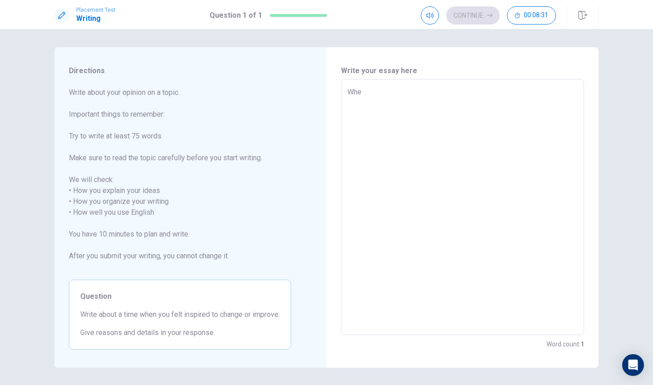
type textarea "When"
type textarea "x"
type textarea "When"
type textarea "x"
type textarea "When i"
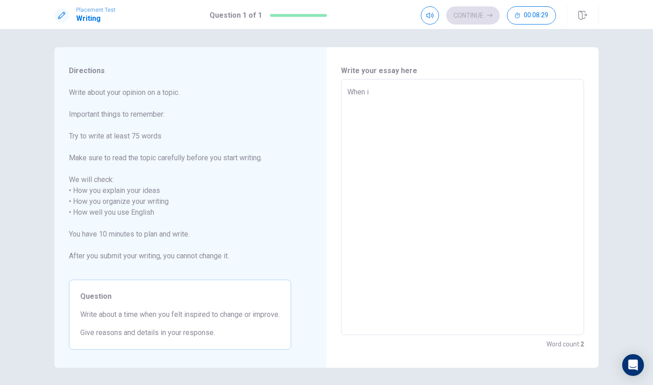
type textarea "x"
type textarea "When i"
type textarea "x"
type textarea "When i n"
type textarea "x"
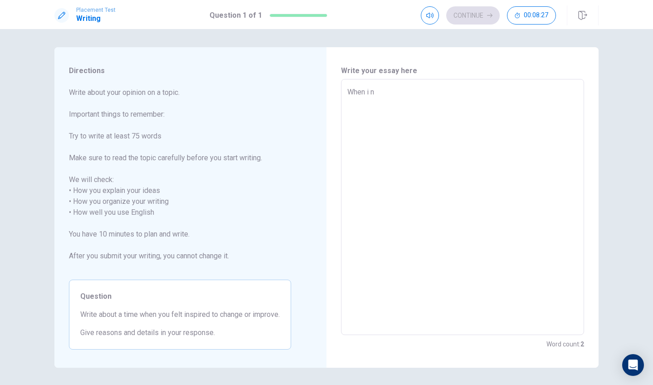
type textarea "When i ne"
type textarea "x"
type textarea "When i nee"
type textarea "x"
type textarea "When i need"
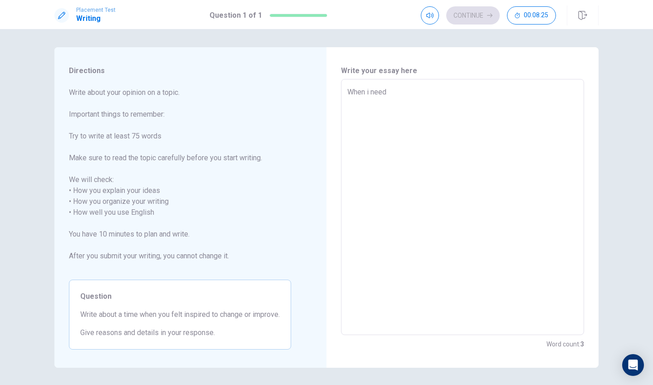
type textarea "x"
type textarea "When i need"
type textarea "x"
type textarea "When i need t"
type textarea "x"
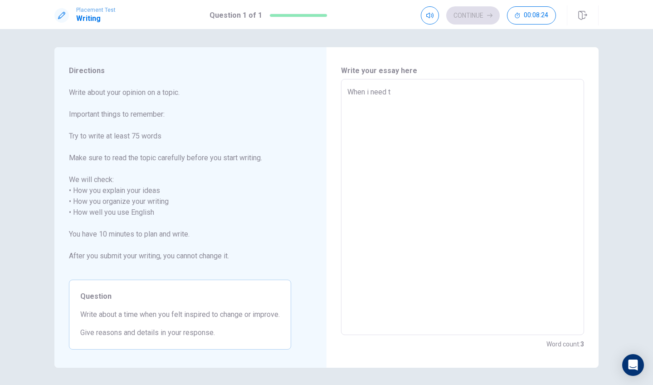
type textarea "When i need to"
type textarea "x"
type textarea "When i need to"
type textarea "x"
type textarea "When i need to i"
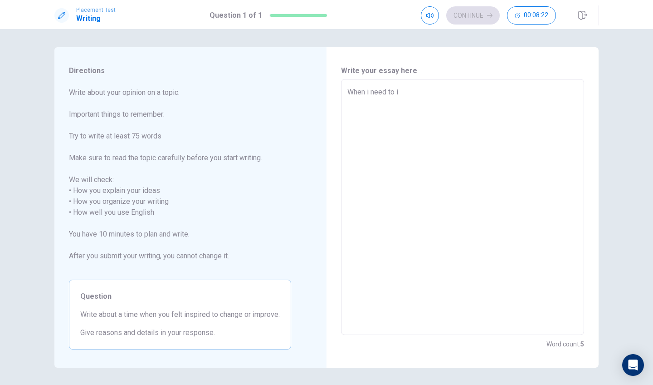
type textarea "x"
type textarea "When i need to im"
type textarea "x"
type textarea "When i need to imp"
type textarea "x"
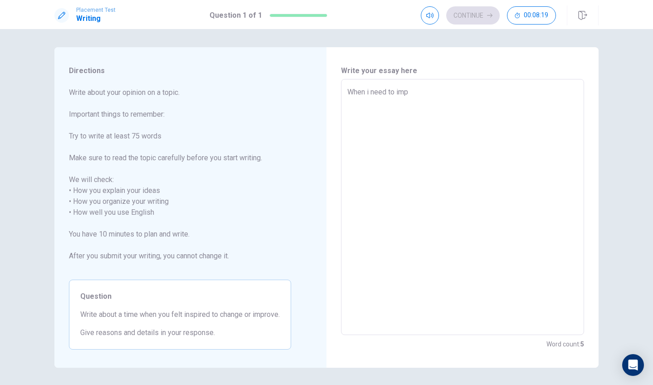
type textarea "When i need to impr"
type textarea "x"
type textarea "When i need to impro"
type textarea "x"
type textarea "When i need to improv"
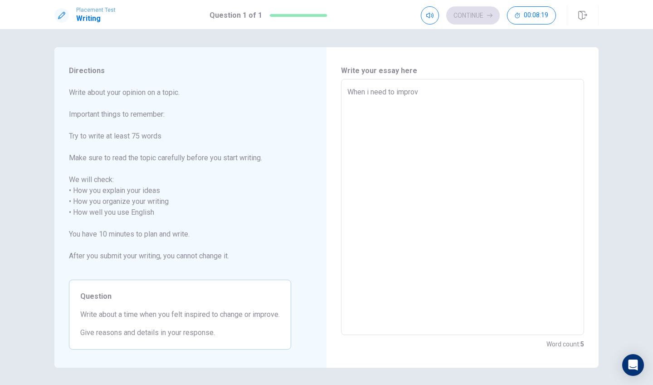
type textarea "x"
type textarea "When i need to improve"
type textarea "x"
type textarea "When i need to improve"
type textarea "x"
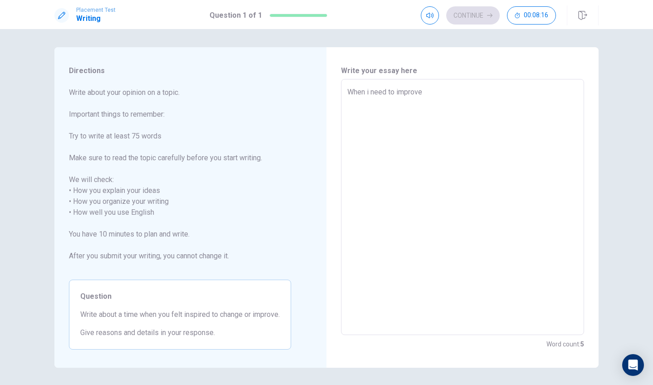
type textarea "When i need to improve ,"
type textarea "x"
type textarea "When i need to improve"
type textarea "x"
type textarea "When i need to improve"
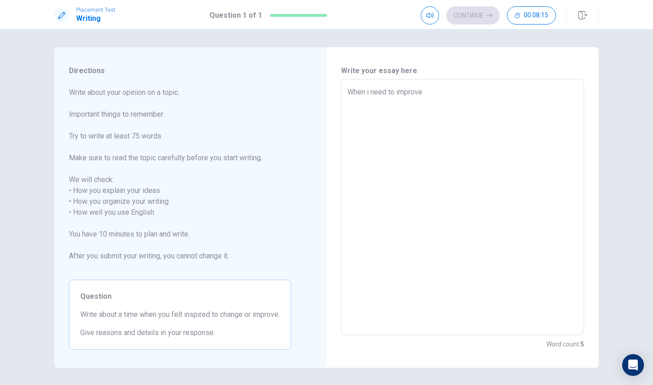
type textarea "x"
type textarea "When i need to improve,"
type textarea "x"
type textarea "When i need to improve,"
type textarea "x"
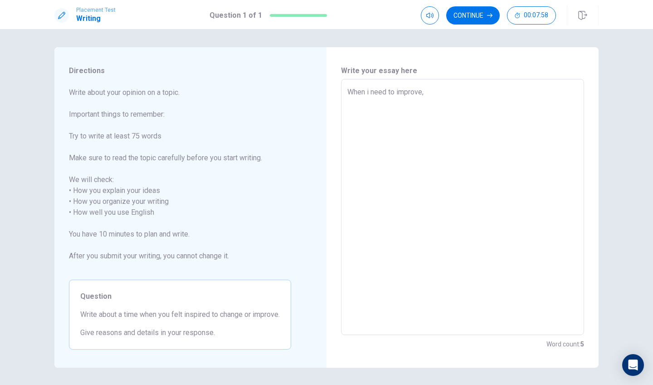
type textarea "When i need to improve, I"
type textarea "x"
type textarea "When i need to improve, I"
type textarea "x"
type textarea "When i need to improve, I w"
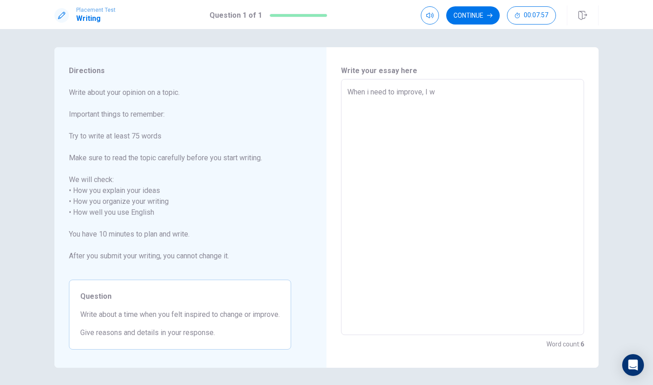
type textarea "x"
type textarea "When i need to improve, I [GEOGRAPHIC_DATA]"
type textarea "x"
type textarea "When i need to improve, I wil"
type textarea "x"
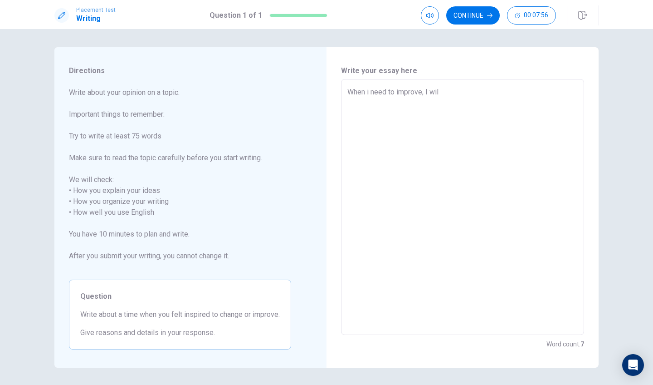
type textarea "When i need to improve, I will"
type textarea "x"
type textarea "When i need to improve, I will"
type textarea "x"
type textarea "When i need to improve, I will p"
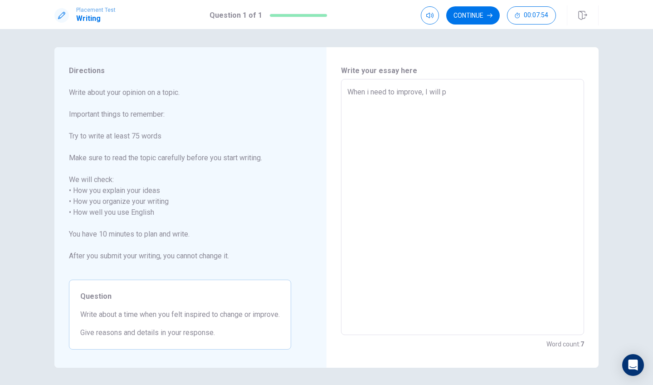
type textarea "x"
type textarea "When i need to improve, I will pe"
type textarea "x"
type textarea "When i need to improve, I will per"
type textarea "x"
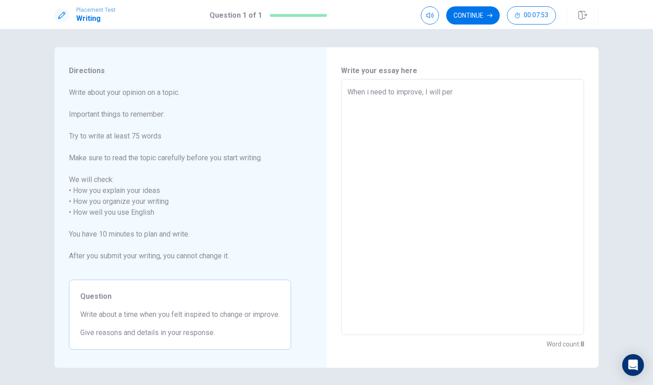
type textarea "When i need to improve, I will perp"
type textarea "x"
type textarea "When i need to improve, I will perpa"
type textarea "x"
type textarea "When i need to improve, I will perpar"
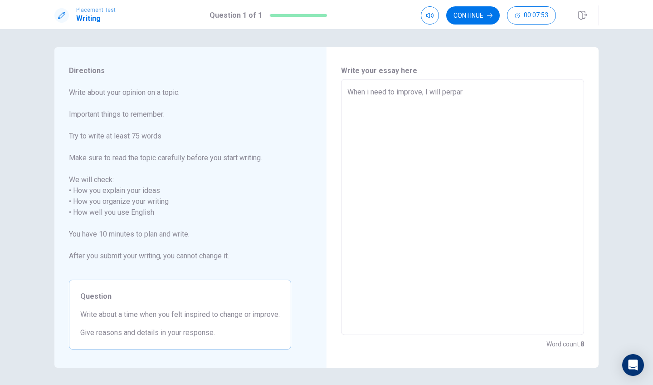
type textarea "x"
type textarea "When i need to improve, I will perpare"
type textarea "x"
type textarea "When i need to improve, I will perpare"
type textarea "x"
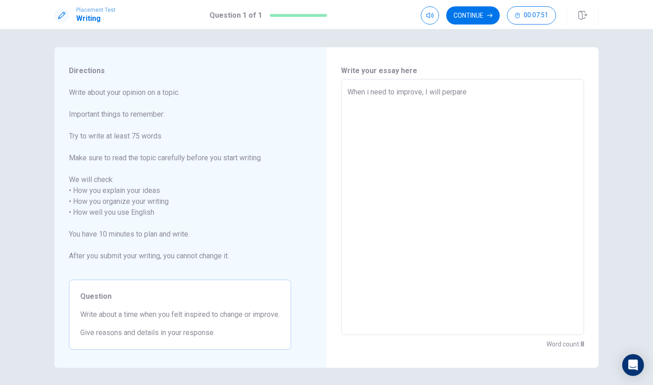
type textarea "When i need to improve, I will perpare m"
type textarea "x"
type textarea "When i need to improve, I will perpare my"
type textarea "x"
type textarea "When i need to improve, I will perpare my"
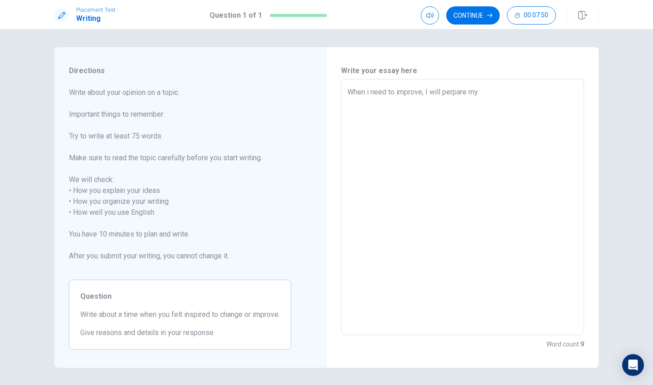
type textarea "x"
type textarea "When i need to improve, I will perpare my t"
type textarea "x"
type textarea "When i need to improve, I will perpare my ti"
type textarea "x"
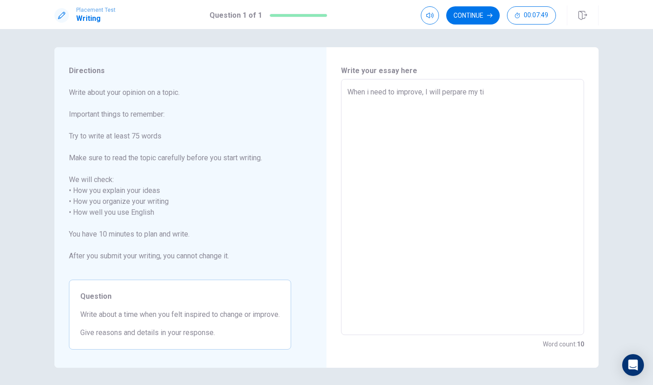
type textarea "When i need to improve, I will perpare my [PERSON_NAME]"
type textarea "x"
type textarea "When i need to improve, I will perpare my time"
type textarea "x"
type textarea "When i need to improve, I will perpare my time"
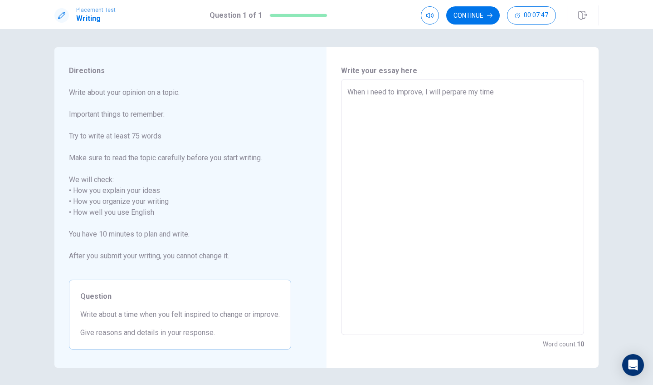
type textarea "x"
type textarea "When i need to improve, I will perpare my time ,"
type textarea "x"
type textarea "When i need to improve, I will perpare my time ,L"
type textarea "x"
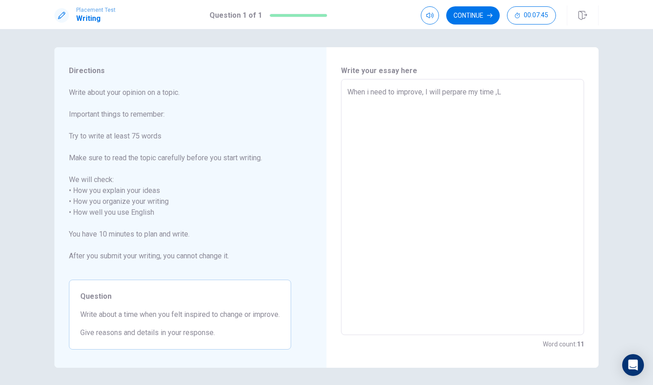
type textarea "When i need to improve, I will perpare my time ,[PERSON_NAME]"
type textarea "x"
type textarea "When i need to improve, I will perpare my time ,Lik"
type textarea "x"
type textarea "When i need to improve, I will perpare my time ,Like"
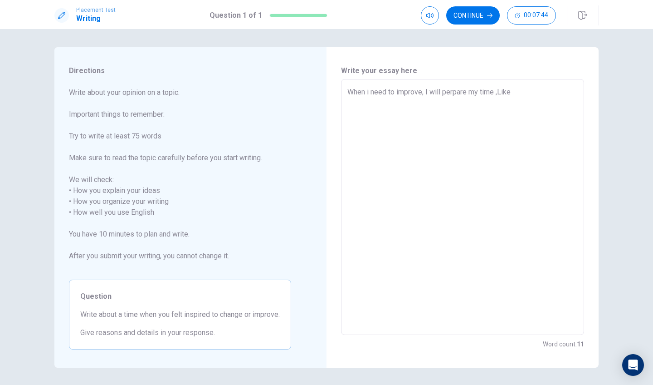
type textarea "x"
type textarea "When i need to improve, I will perpare my time ,Lik"
type textarea "x"
type textarea "When i need to improve, I will perpare my time ,[PERSON_NAME]"
type textarea "x"
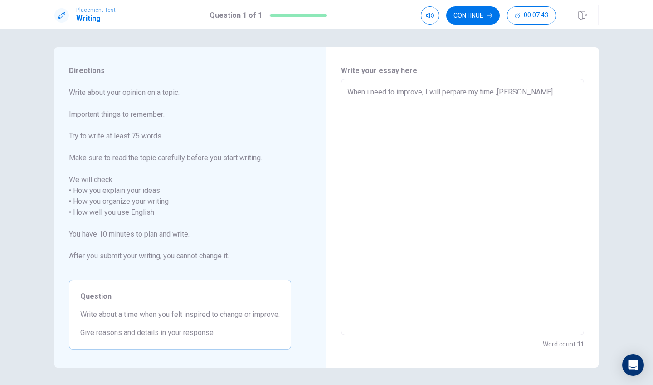
type textarea "When i need to improve, I will perpare my time ,L"
type textarea "x"
type textarea "When i need to improve, I will perpare my time ,"
type textarea "x"
type textarea "When i need to improve, I will perpare my time ,"
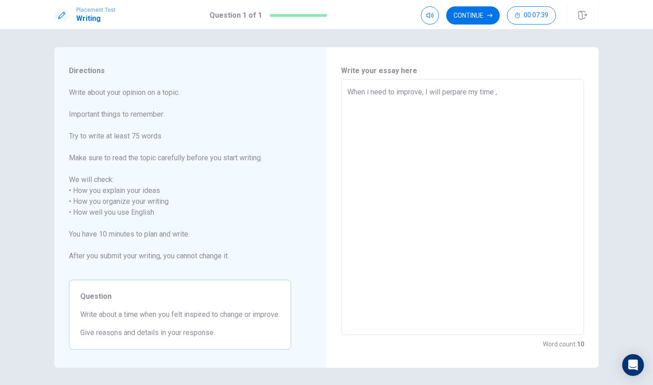
type textarea "x"
type textarea "When i need to improve, I will perpare my time , I"
type textarea "x"
type textarea "When i need to improve, I will perpare my time , It"
type textarea "x"
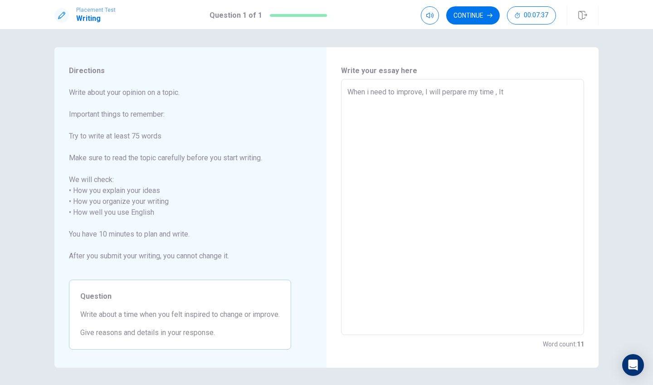
type textarea "When i need to improve, I will perpare my time , It"
type textarea "x"
type textarea "When i need to improve, I will perpare my time , It i"
type textarea "x"
type textarea "When i need to improve, I will perpare my time , It is"
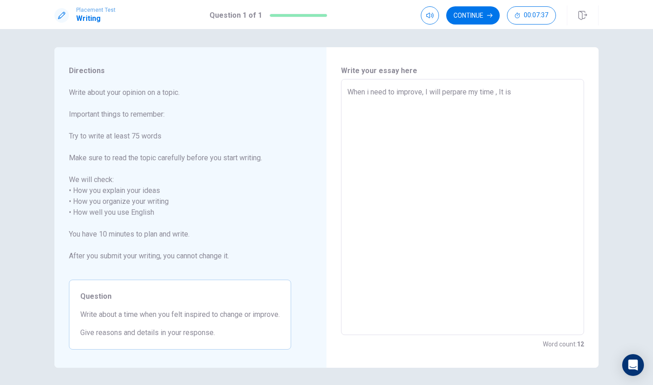
type textarea "x"
type textarea "When i need to improve, I will perpare my time , It is"
type textarea "x"
type textarea "When i need to improve, I will perpare my time , It is l"
type textarea "x"
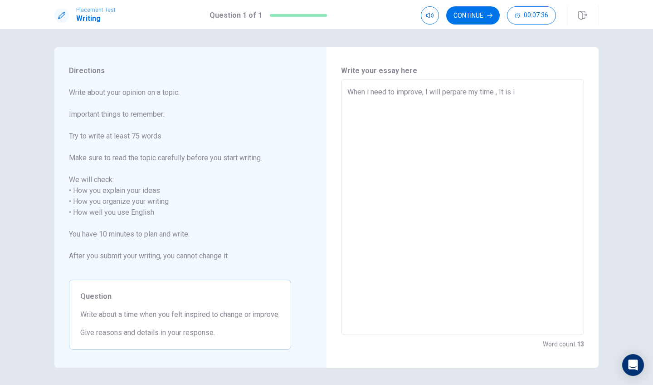
type textarea "When i need to improve, I will perpare my time , It is li"
type textarea "x"
type textarea "When i need to improve, I will perpare my time , It is lik"
type textarea "x"
type textarea "When i need to improve, I will perpare my time , It is like"
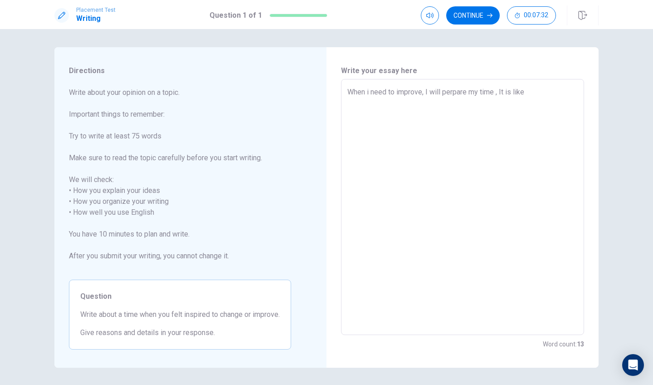
type textarea "x"
type textarea "When i need to improve, I will perpare my time , It is like"
type textarea "x"
type textarea "When i need to improve, I will perpare my time , It is like i"
type textarea "x"
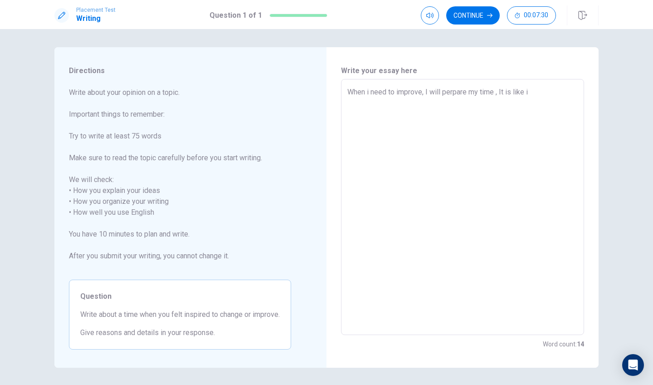
type textarea "When i need to improve, I will perpare my time , It is like in"
type textarea "x"
type textarea "When i need to improve, I will perpare my time , It is like inn"
type textarea "x"
type textarea "When i need to improve, I will perpare my time , It is like in"
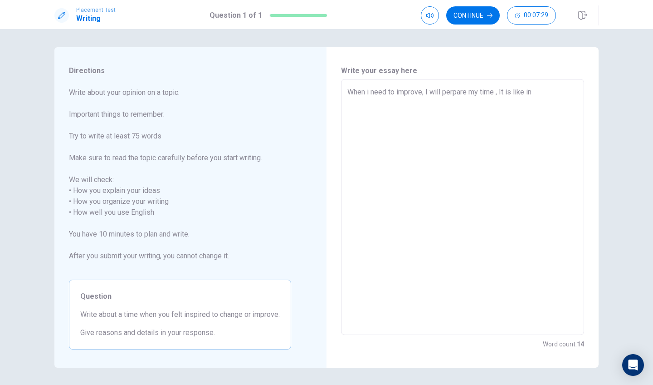
type textarea "x"
type textarea "When i need to improve, I will perpare my time , It is like i"
type textarea "x"
type textarea "When i need to improve, I will perpare my time , It is like i"
type textarea "x"
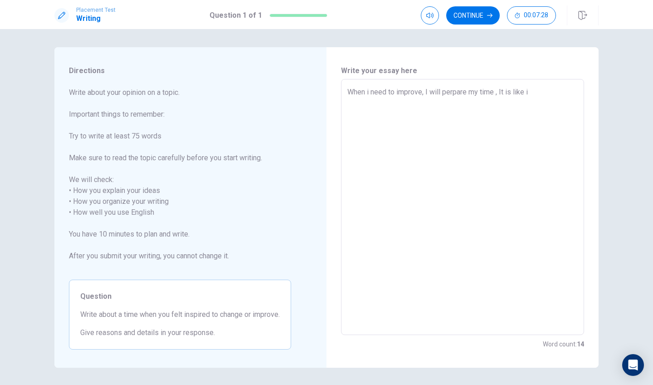
type textarea "When i need to improve, I will perpare my time , It is like i i"
type textarea "x"
type textarea "When i need to improve, I will perpare my time , It is like i"
type textarea "x"
type textarea "When i need to improve, I will perpare my time , It is like i n"
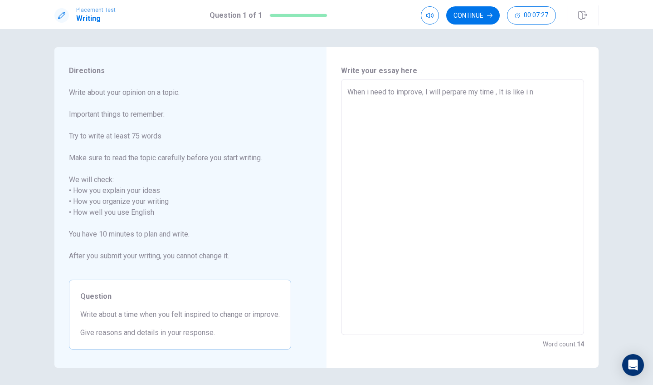
type textarea "x"
type textarea "When i need to improve, I will perpare my time , It is like i ne"
type textarea "x"
type textarea "When i need to improve, I will perpare my time , It is like i nee"
type textarea "x"
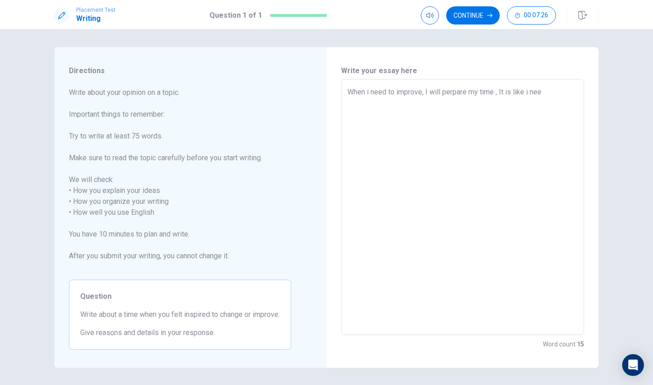
type textarea "When i need to improve, I will perpare my time , It is like i need"
type textarea "x"
type textarea "When i need to improve, I will perpare my time , It is like i need"
type textarea "x"
type textarea "When i need to improve, I will perpare my time , It is like i need s"
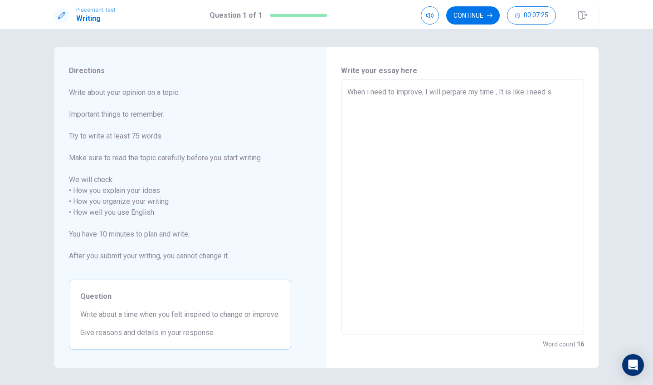
type textarea "x"
type textarea "When i need to improve, I will perpare my time , It is like i need so"
type textarea "x"
type textarea "When i need to improve, I will perpare my time , It is like i need som"
click at [349, 112] on textarea "When i need to improve, I will perpare my time , It is like i need sometime to …" at bounding box center [463, 207] width 231 height 241
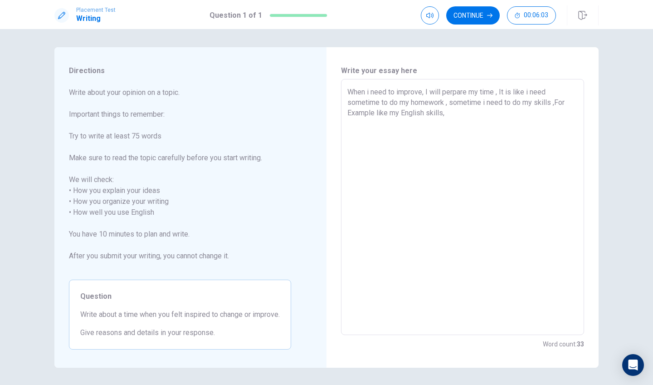
click at [365, 114] on textarea "When i need to improve, I will perpare my time , It is like i need sometime to …" at bounding box center [463, 207] width 231 height 241
click at [474, 114] on textarea "When i need to improve, I will perpare my time , It is like i need sometime to …" at bounding box center [463, 207] width 231 height 241
click at [508, 113] on textarea "When i need to improve, I will perpare my time , It is like i need sometime to …" at bounding box center [463, 207] width 231 height 241
click at [516, 112] on textarea "When i need to improve, I will perpare my time , It is like i need sometime to …" at bounding box center [463, 207] width 231 height 241
click at [381, 137] on textarea "When i need to improve, I will perpare my time , It is like i need sometime to …" at bounding box center [463, 207] width 231 height 241
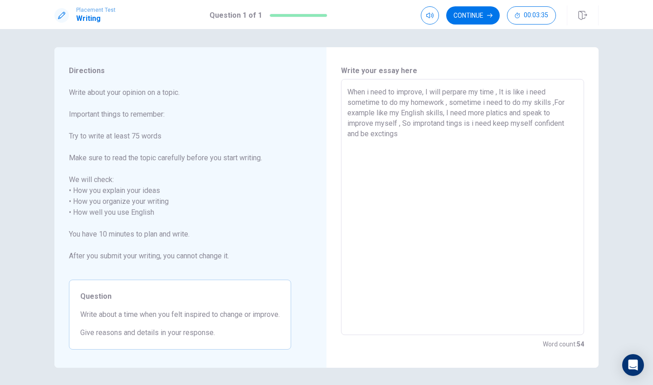
click at [418, 136] on textarea "When i need to improve, I will perpare my time , It is like i need sometime to …" at bounding box center [463, 207] width 231 height 241
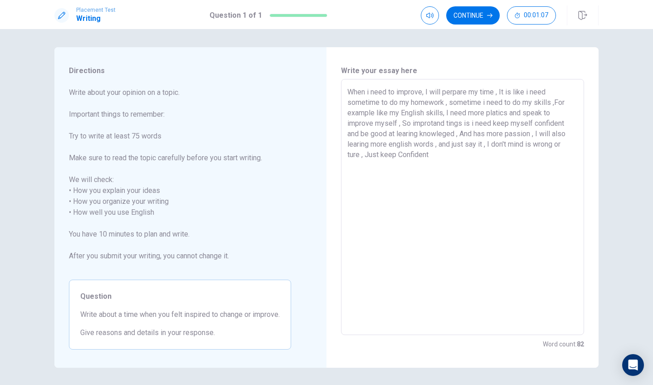
click at [402, 155] on textarea "When i need to improve, I will perpare my time , It is like i need sometime to …" at bounding box center [463, 207] width 231 height 241
click at [436, 162] on textarea "When i need to improve, I will perpare my time , It is like i need sometime to …" at bounding box center [463, 207] width 231 height 241
click at [482, 8] on button "Continue" at bounding box center [474, 15] width 54 height 18
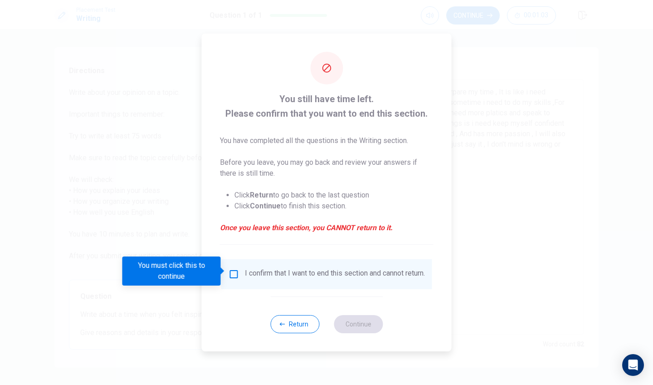
click at [236, 269] on input "You must click this to continue" at bounding box center [234, 274] width 11 height 11
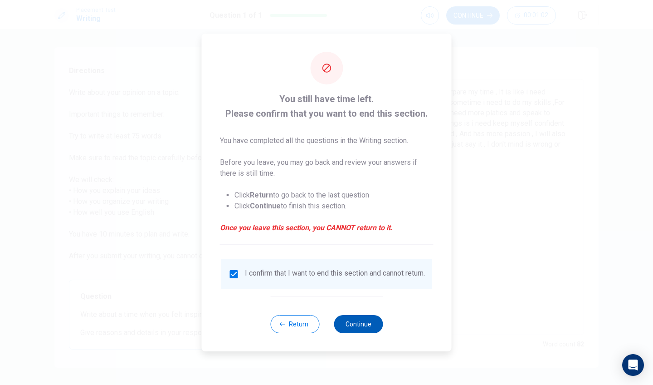
click at [367, 325] on button "Continue" at bounding box center [358, 324] width 49 height 18
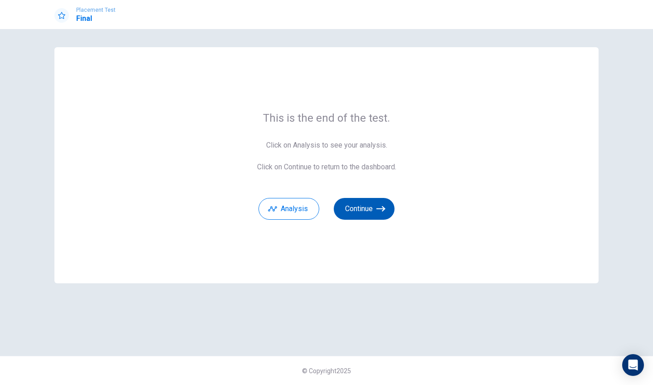
click at [376, 202] on button "Continue" at bounding box center [364, 209] width 61 height 22
